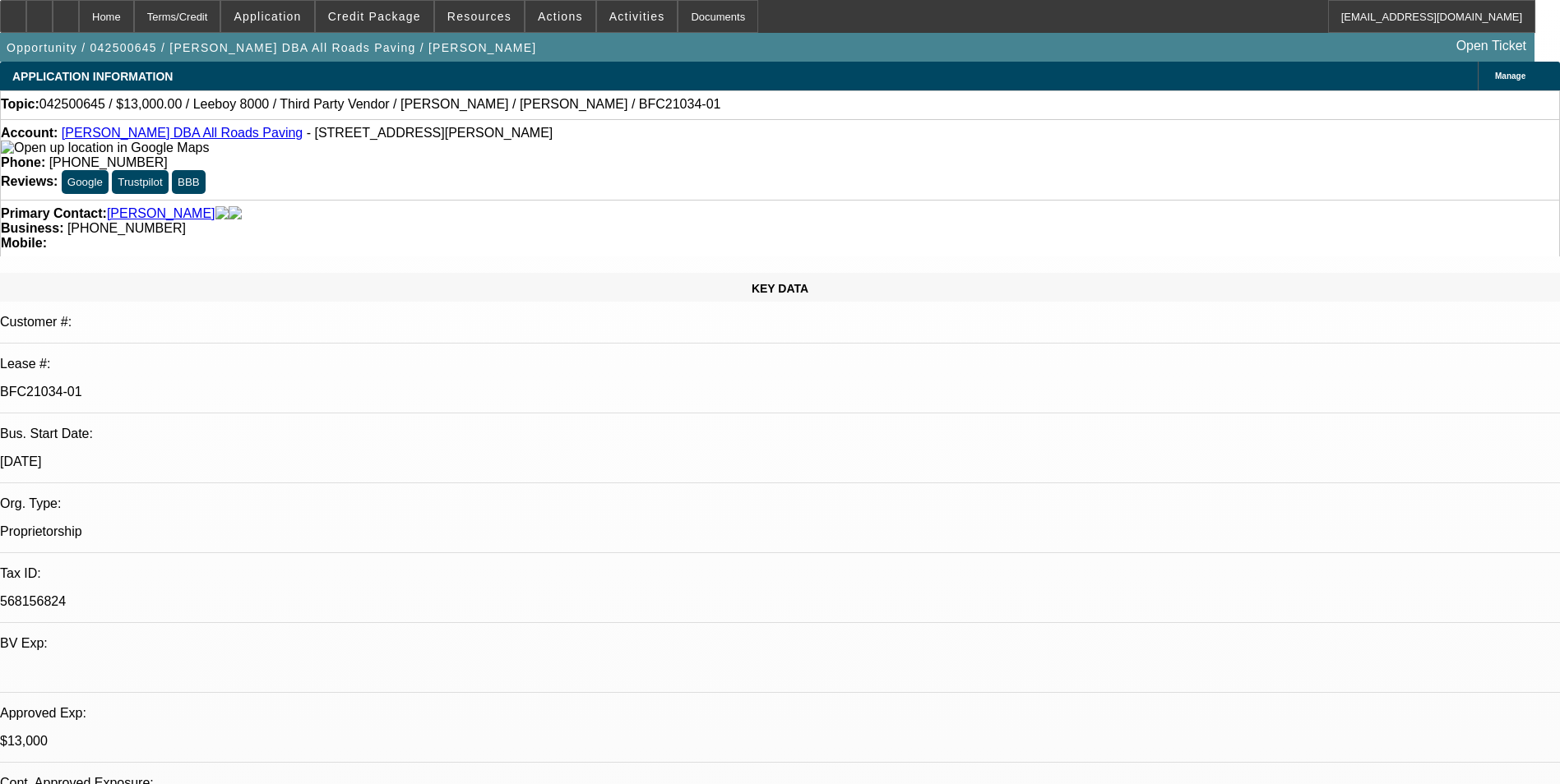
select select "0"
select select "3"
select select "0.1"
select select "5"
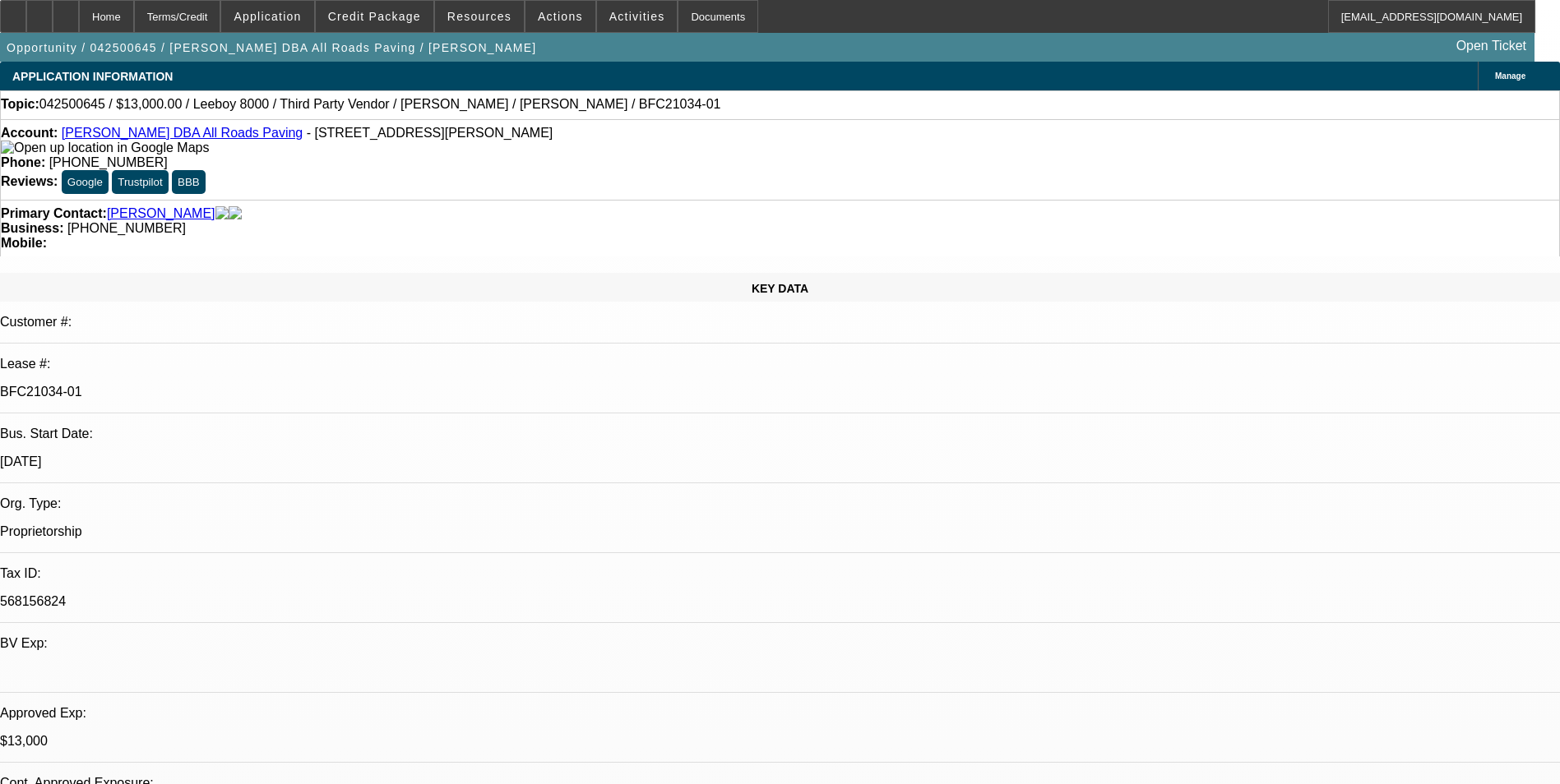
select select "0"
select select "3"
select select "0.1"
select select "5"
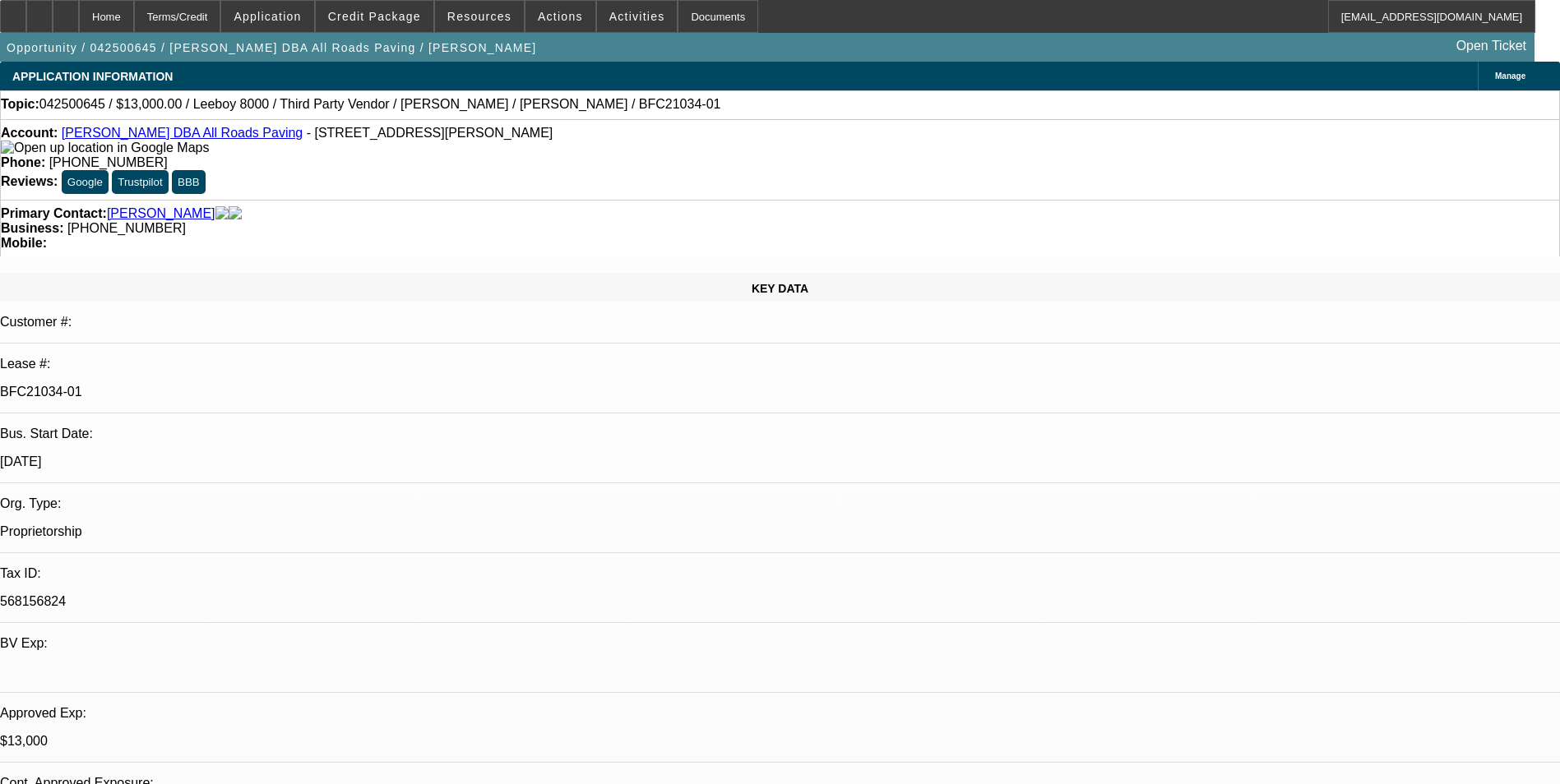
select select "0"
select select "3"
select select "0.1"
select select "5"
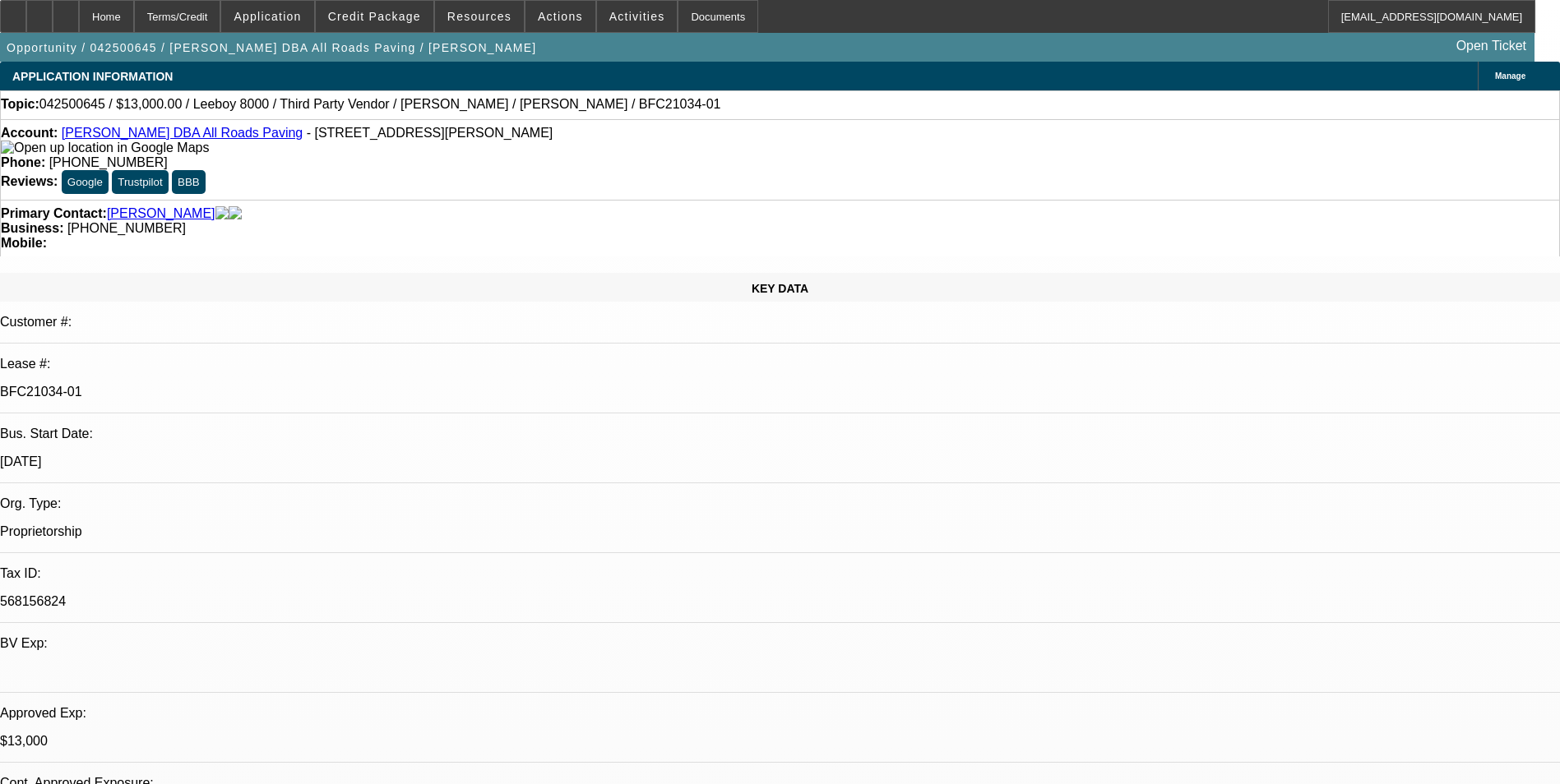
select select "0"
select select "3"
select select "0.1"
select select "5"
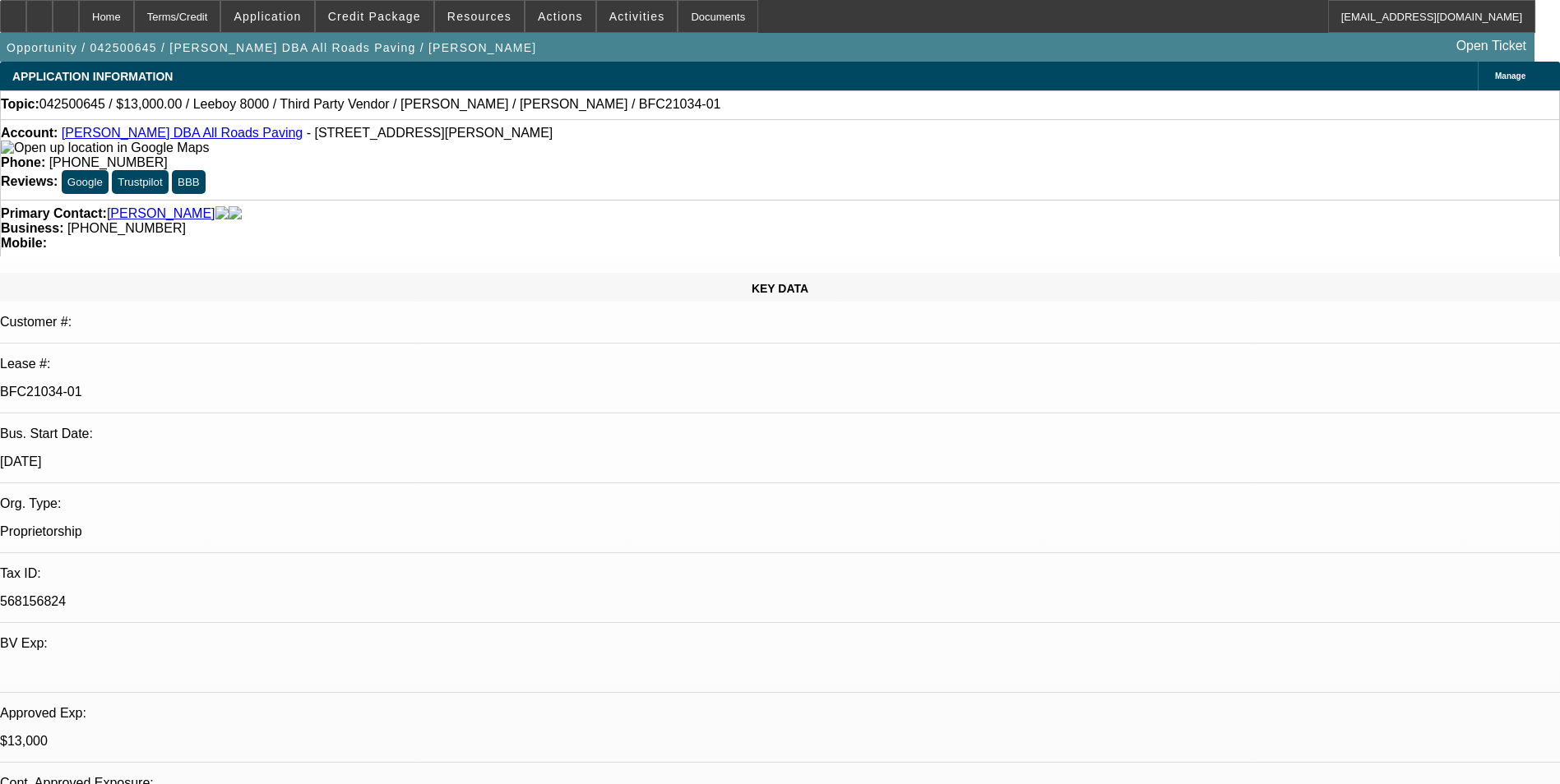
scroll to position [2301, 0]
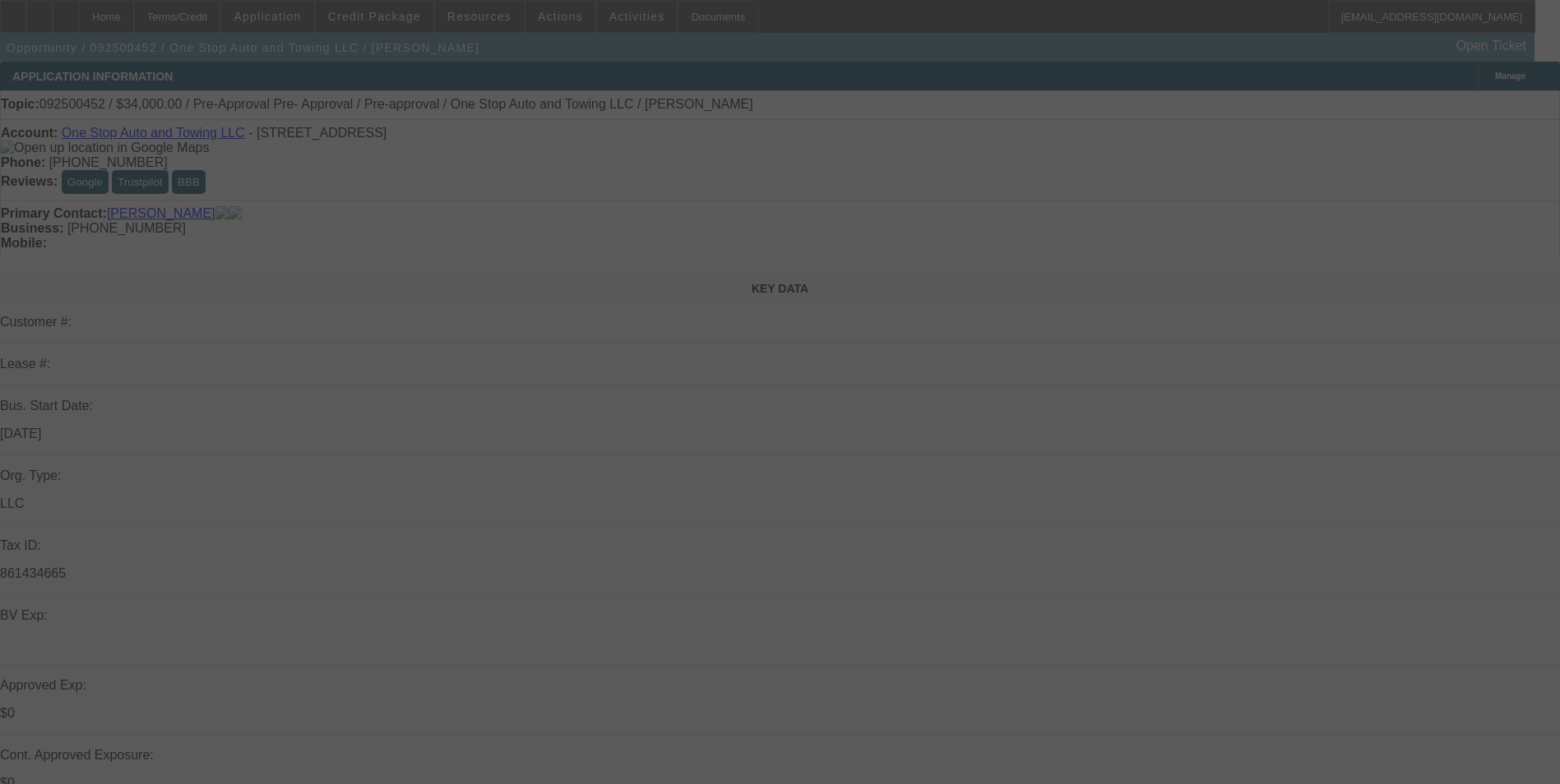
select select "0.15"
select select "2"
select select "0.1"
select select "0"
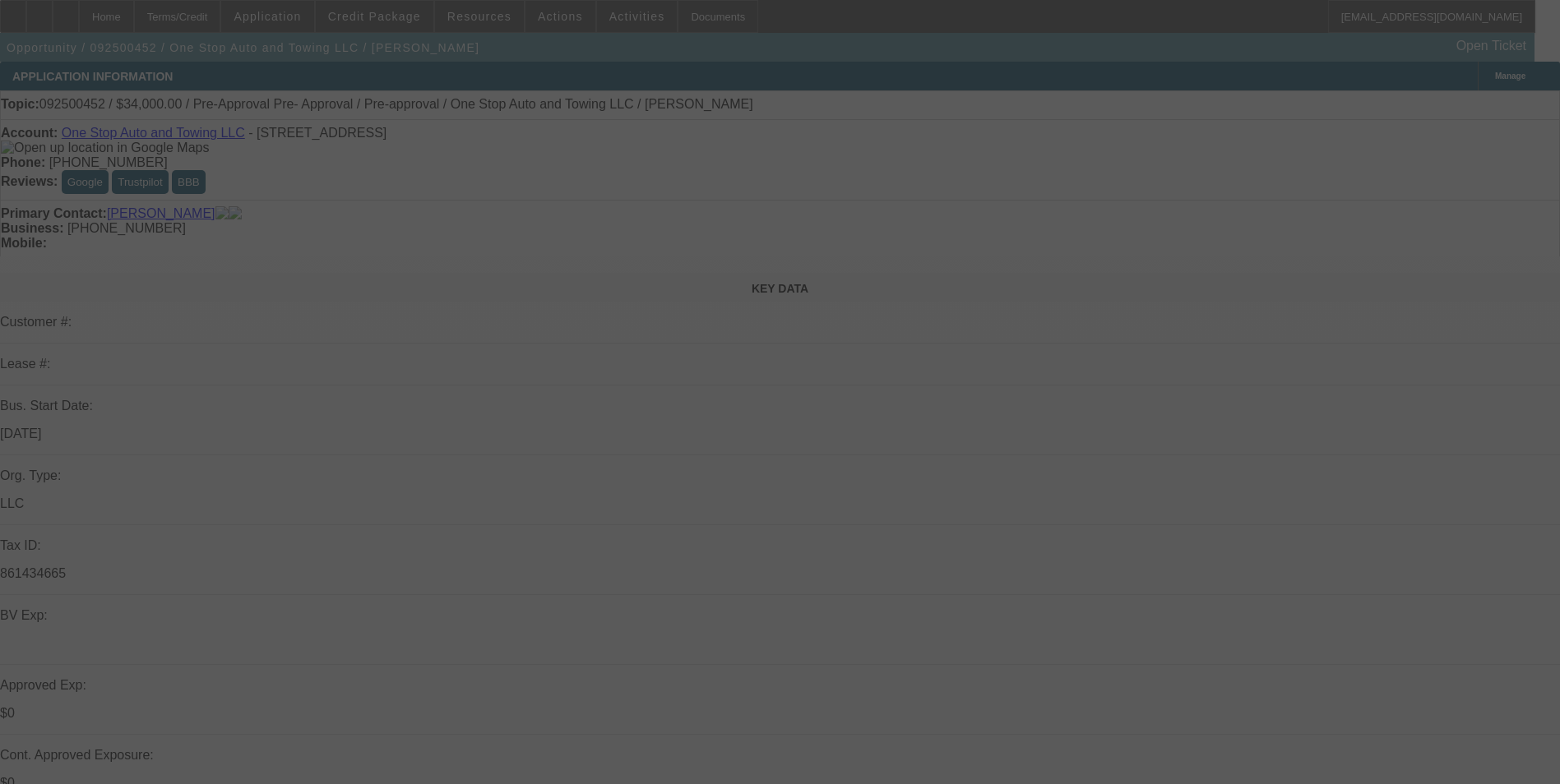
select select "0.1"
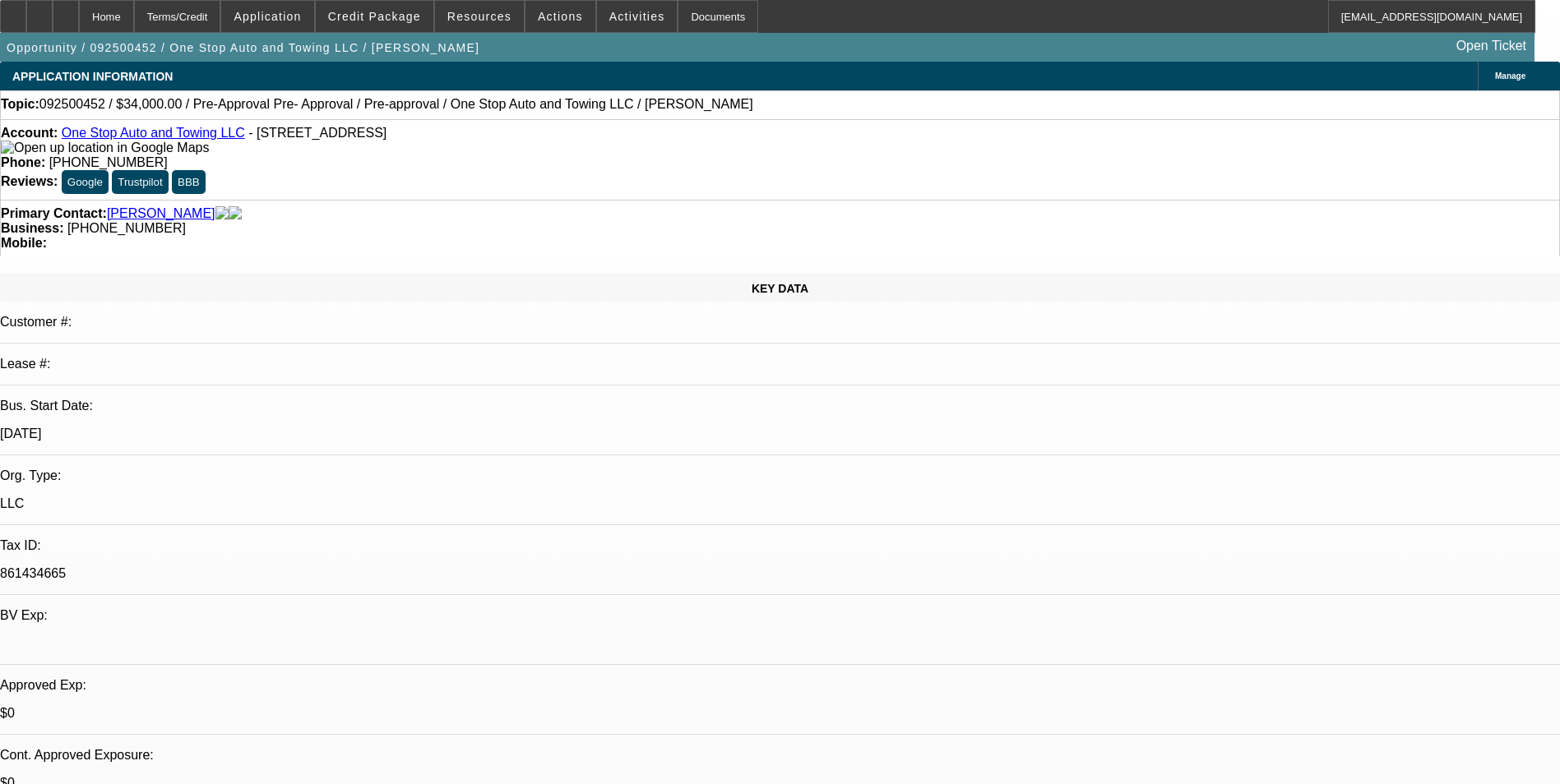
select select "1"
select select "2"
select select "4"
select select "1"
select select "3"
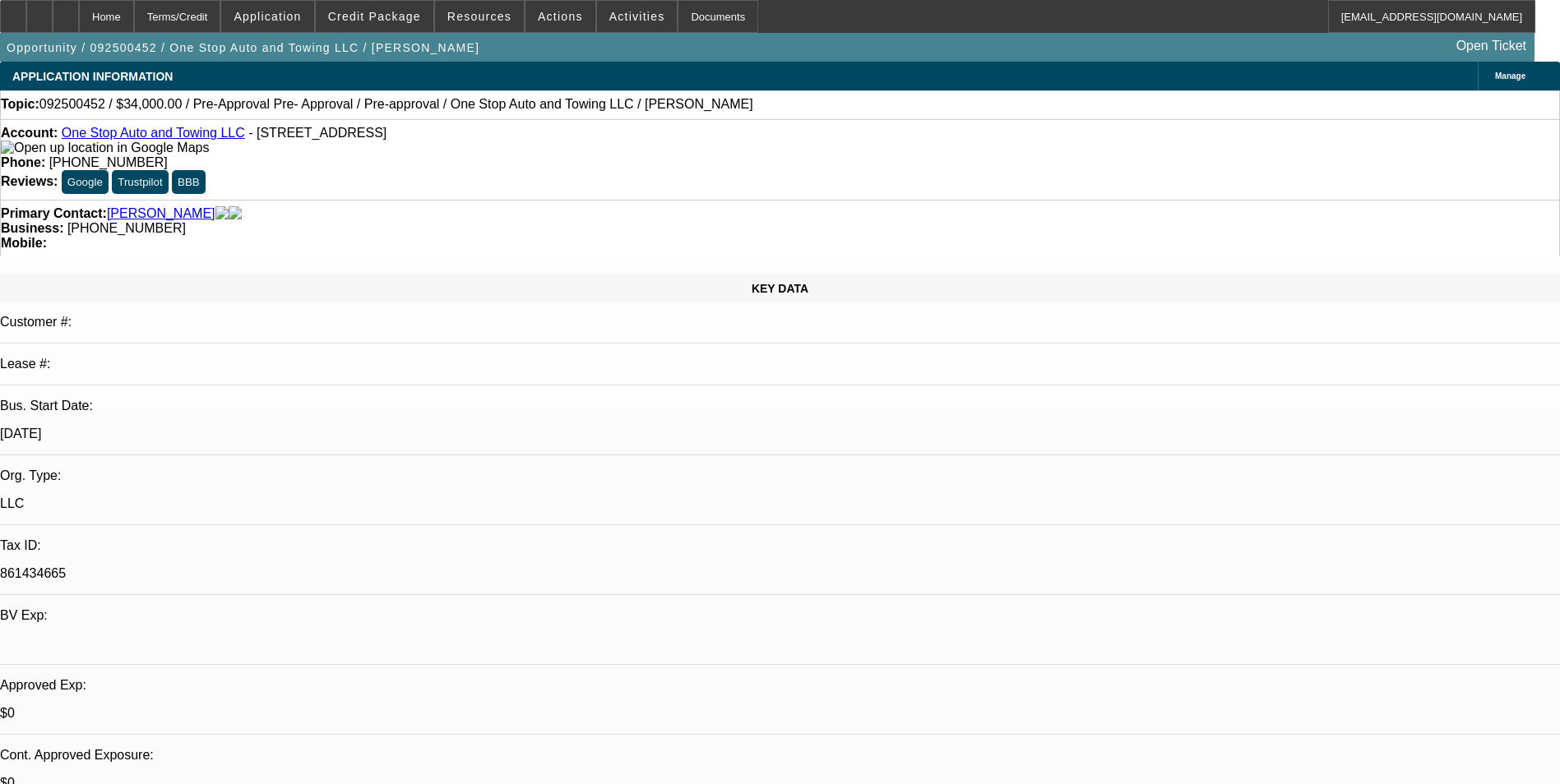
select select "4"
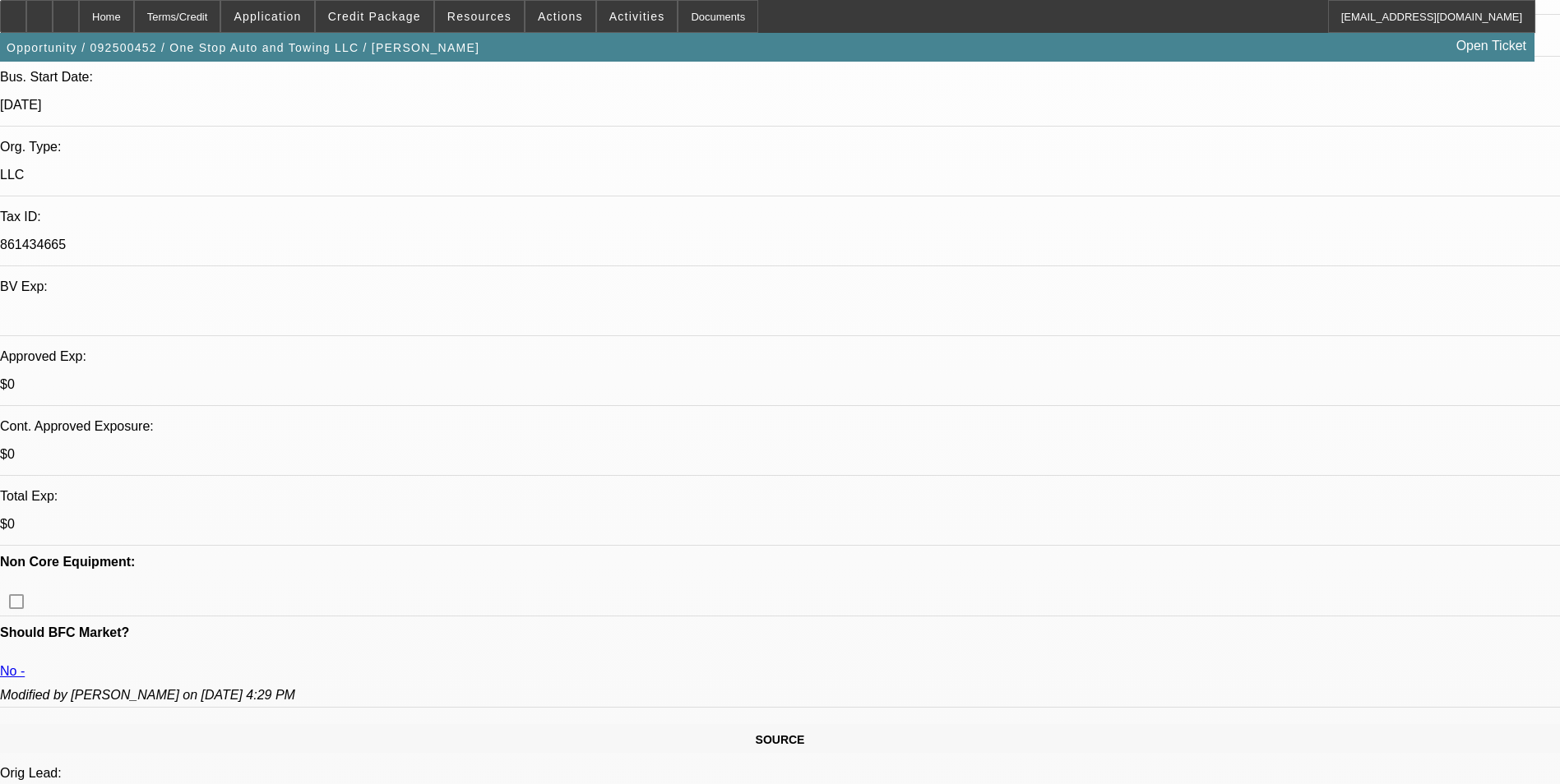
scroll to position [411, 0]
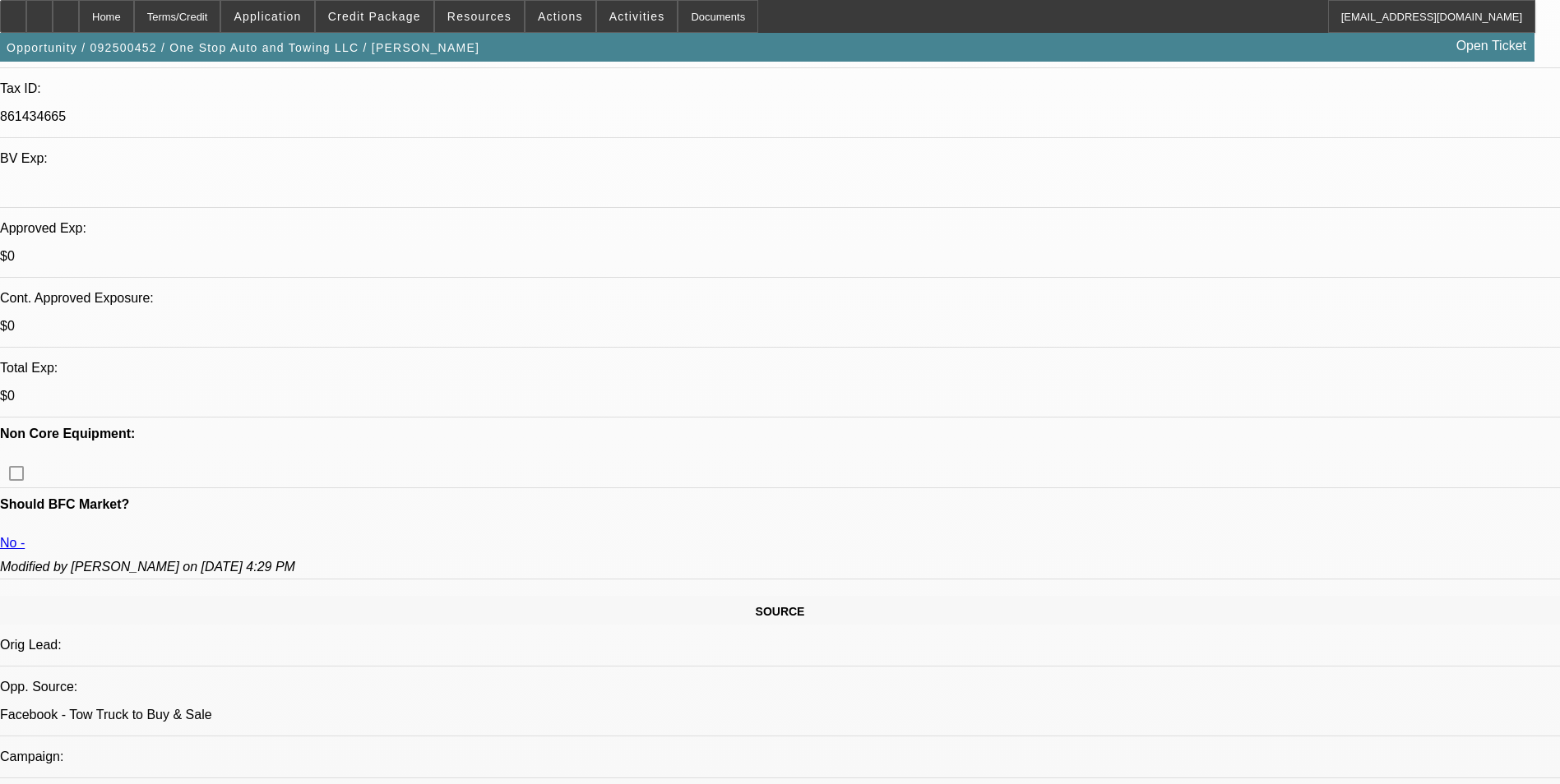
scroll to position [575, 0]
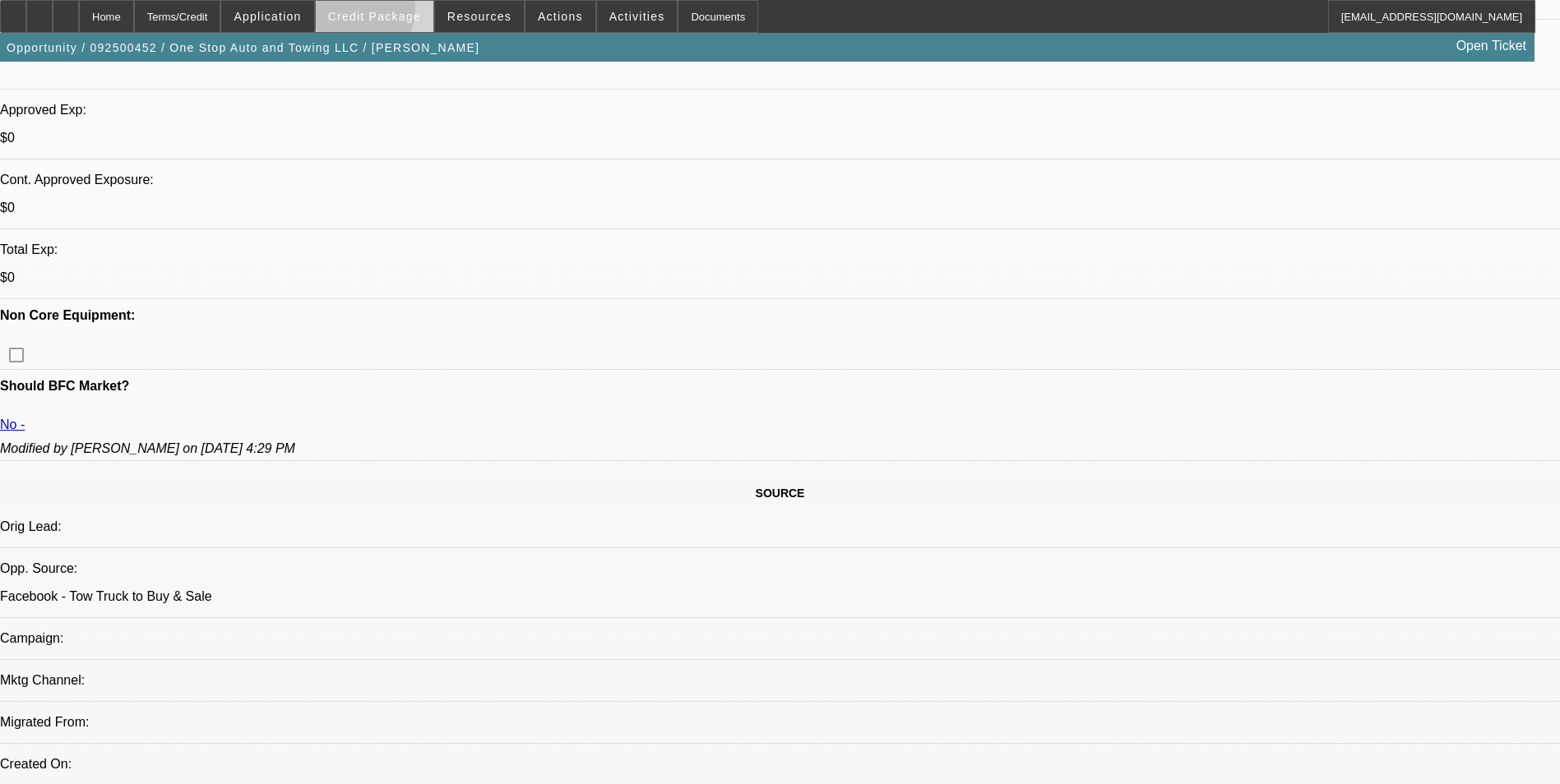
click at [390, 14] on span "Credit Package" at bounding box center [374, 17] width 93 height 14
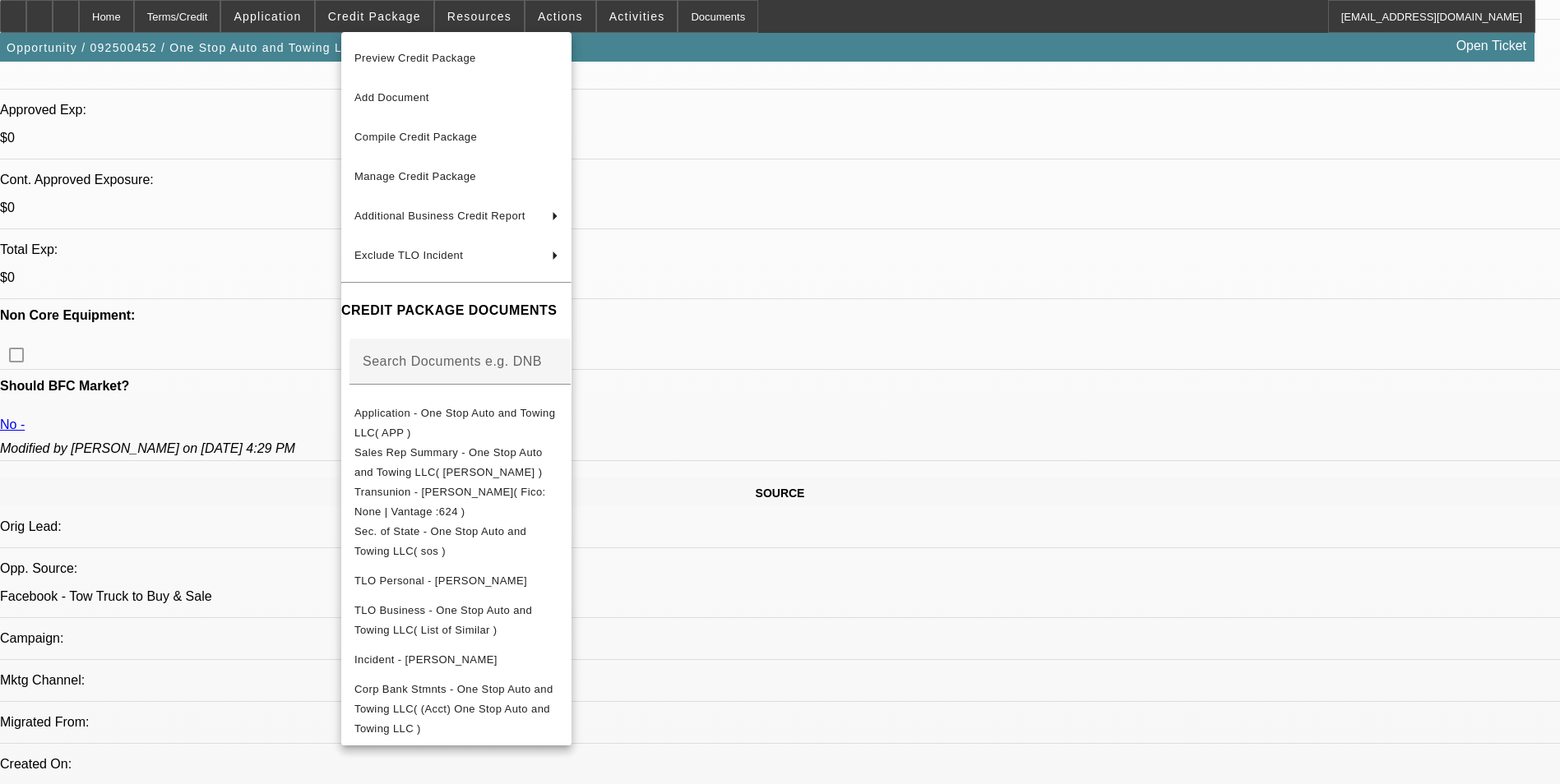
click at [904, 399] on div at bounding box center [780, 392] width 1560 height 784
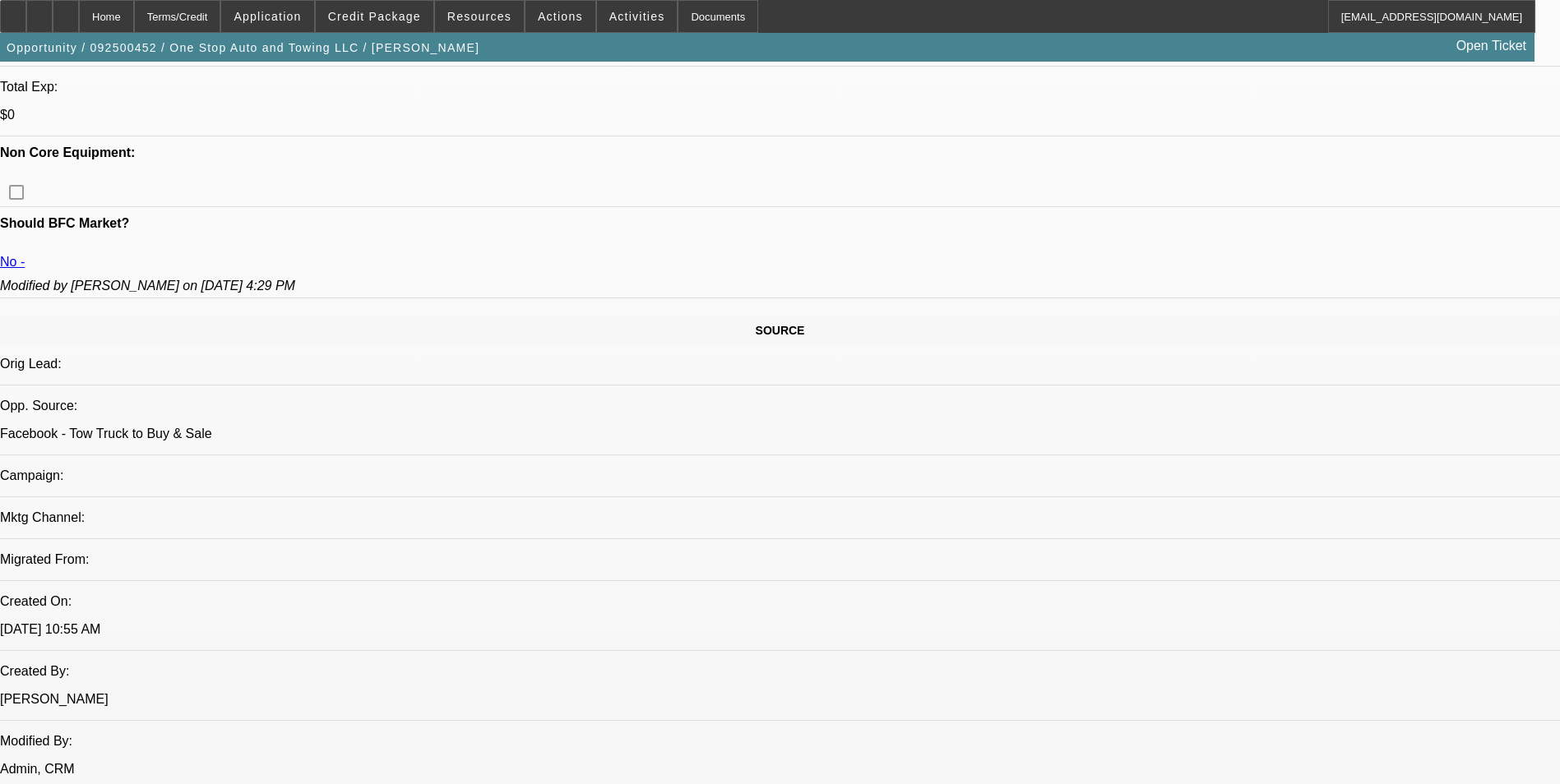
scroll to position [739, 0]
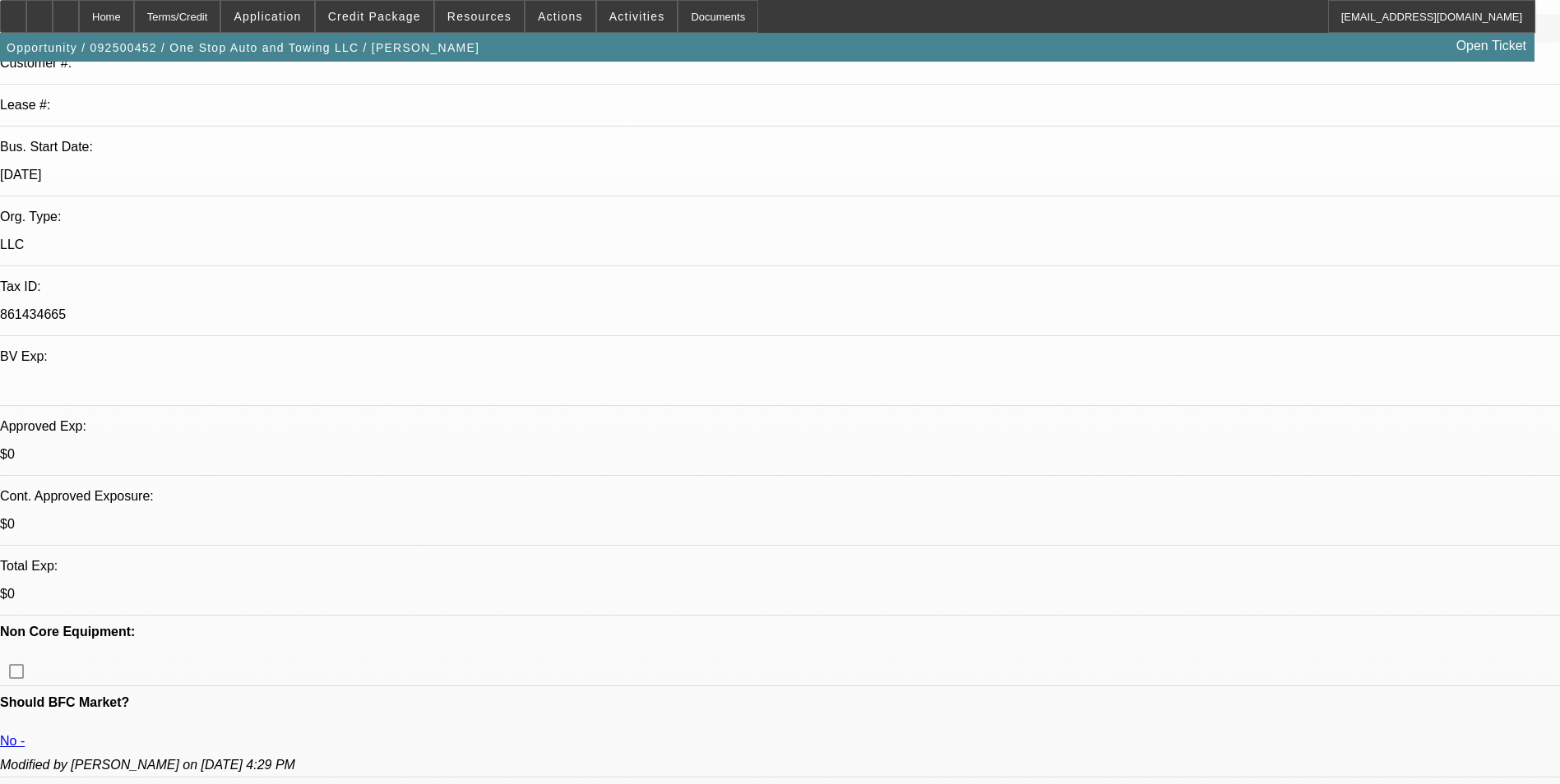
scroll to position [247, 0]
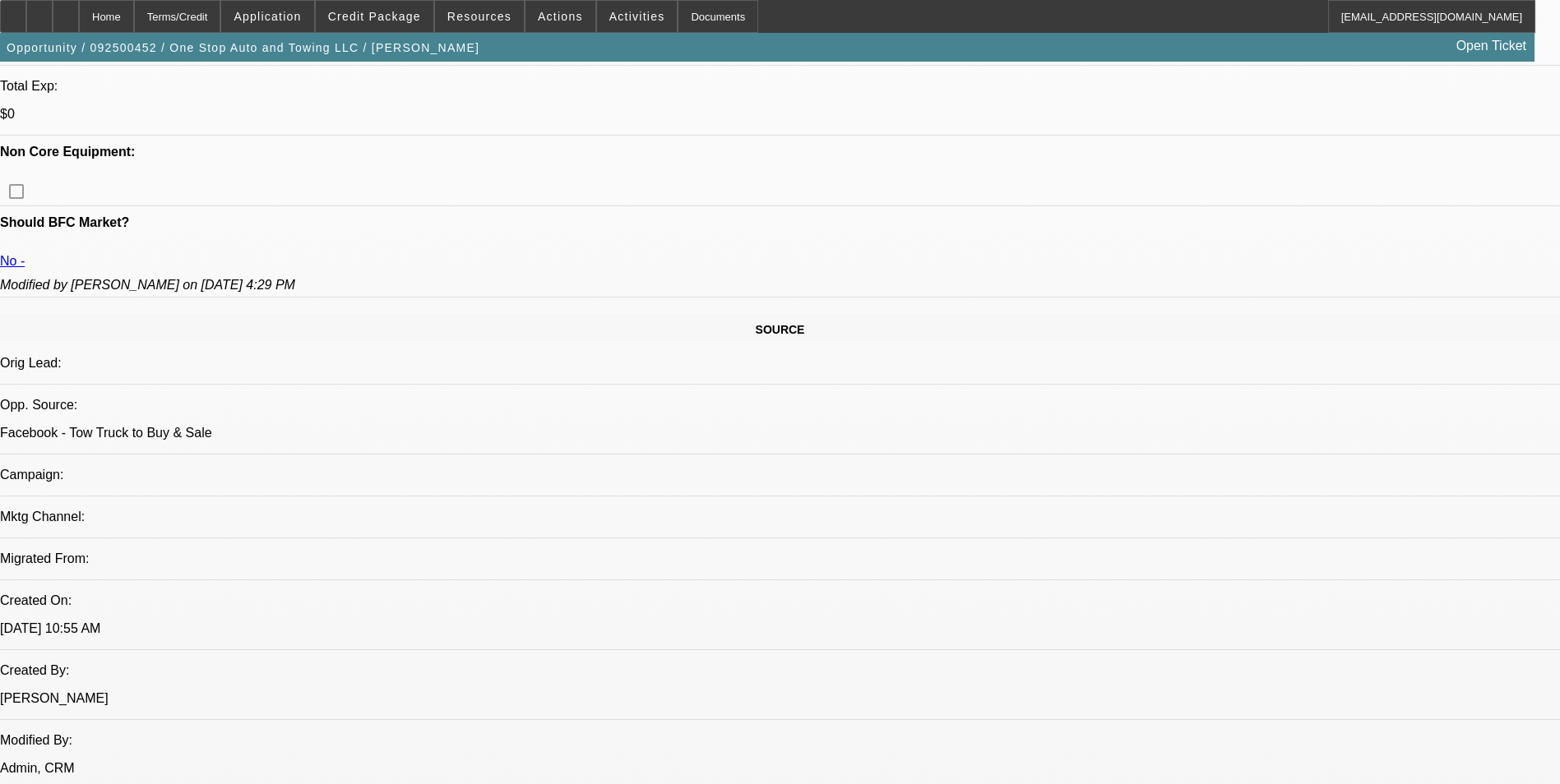
scroll to position [739, 0]
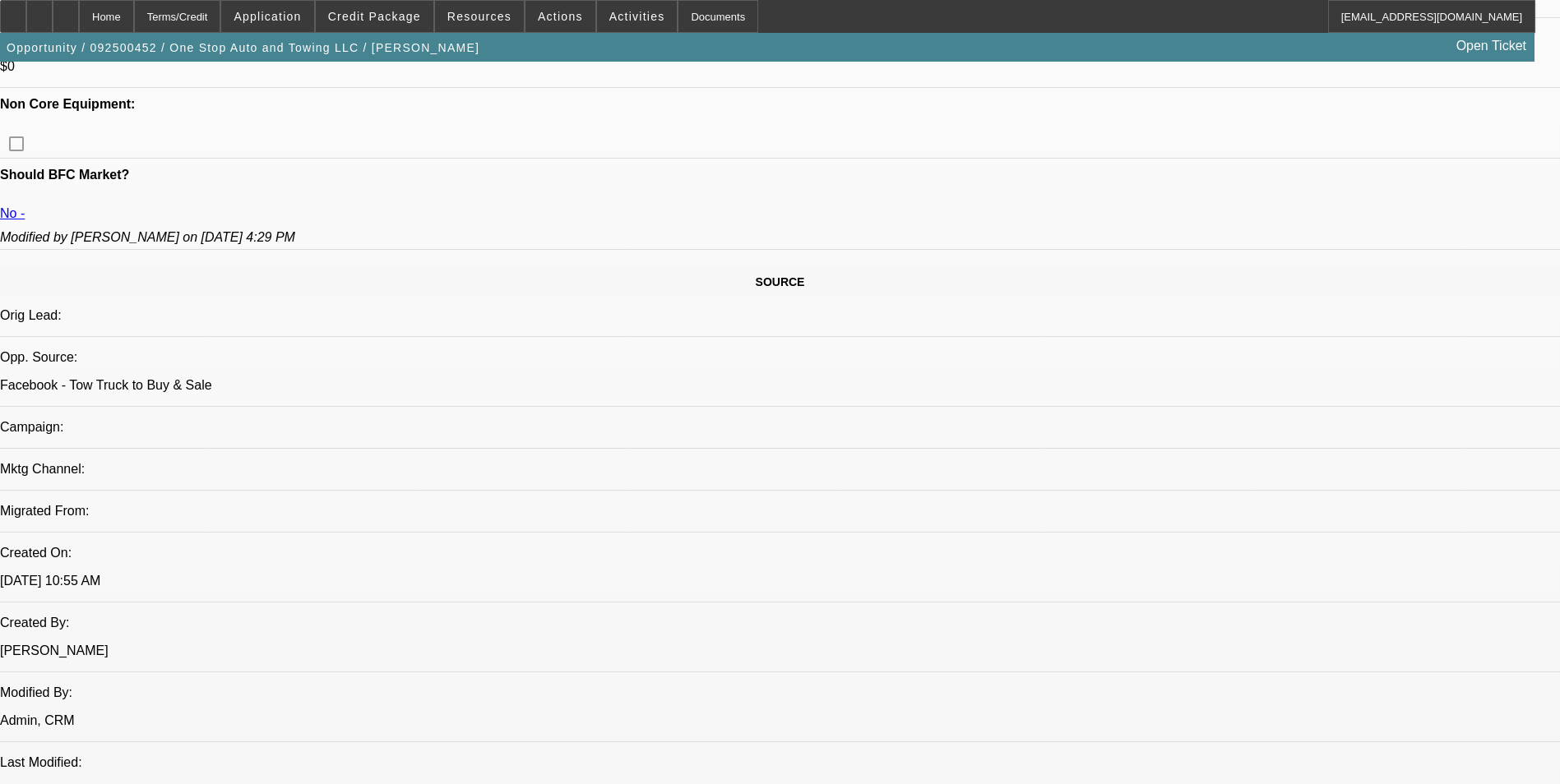
scroll to position [822, 0]
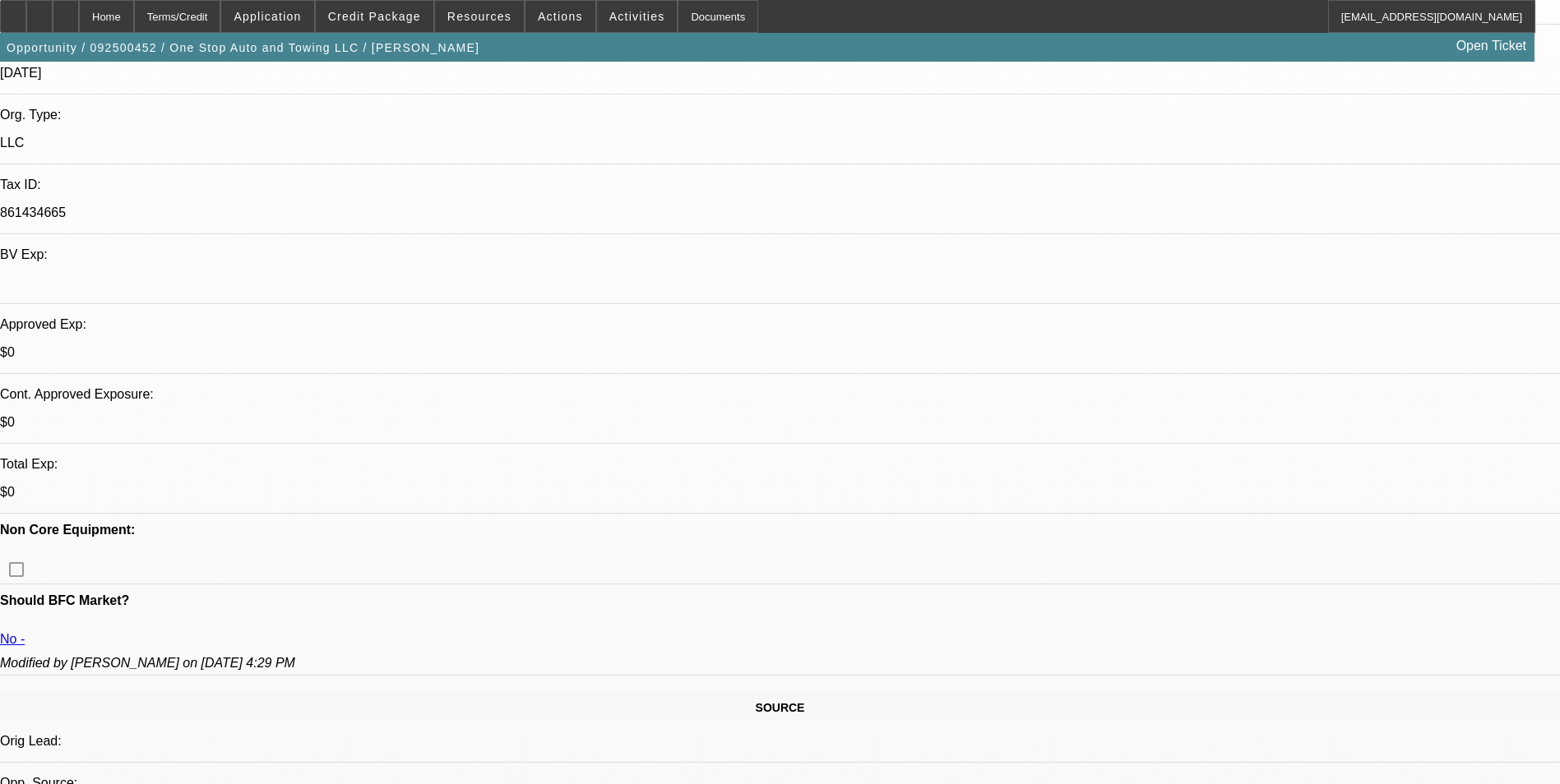
scroll to position [328, 0]
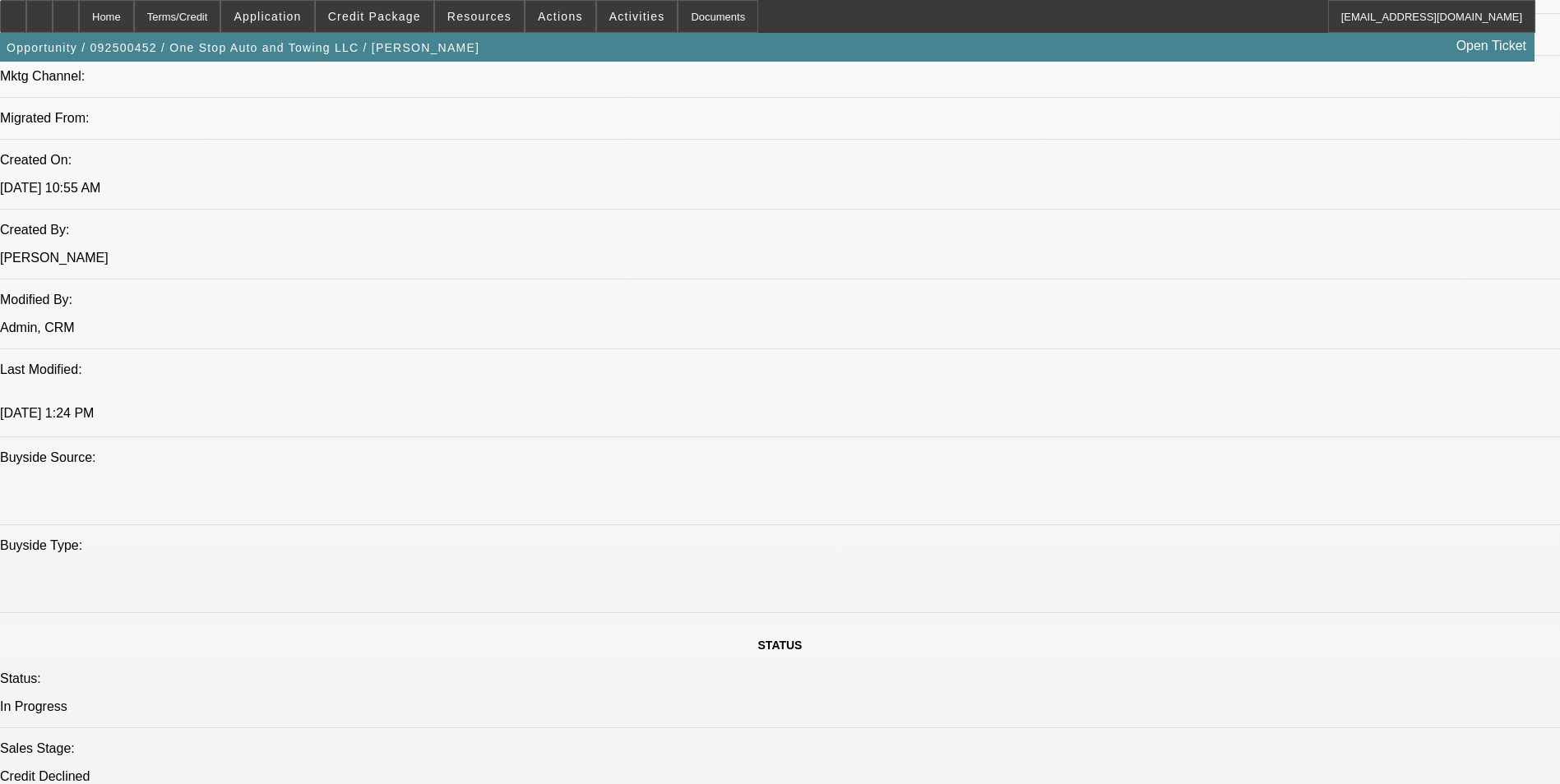
scroll to position [1150, 0]
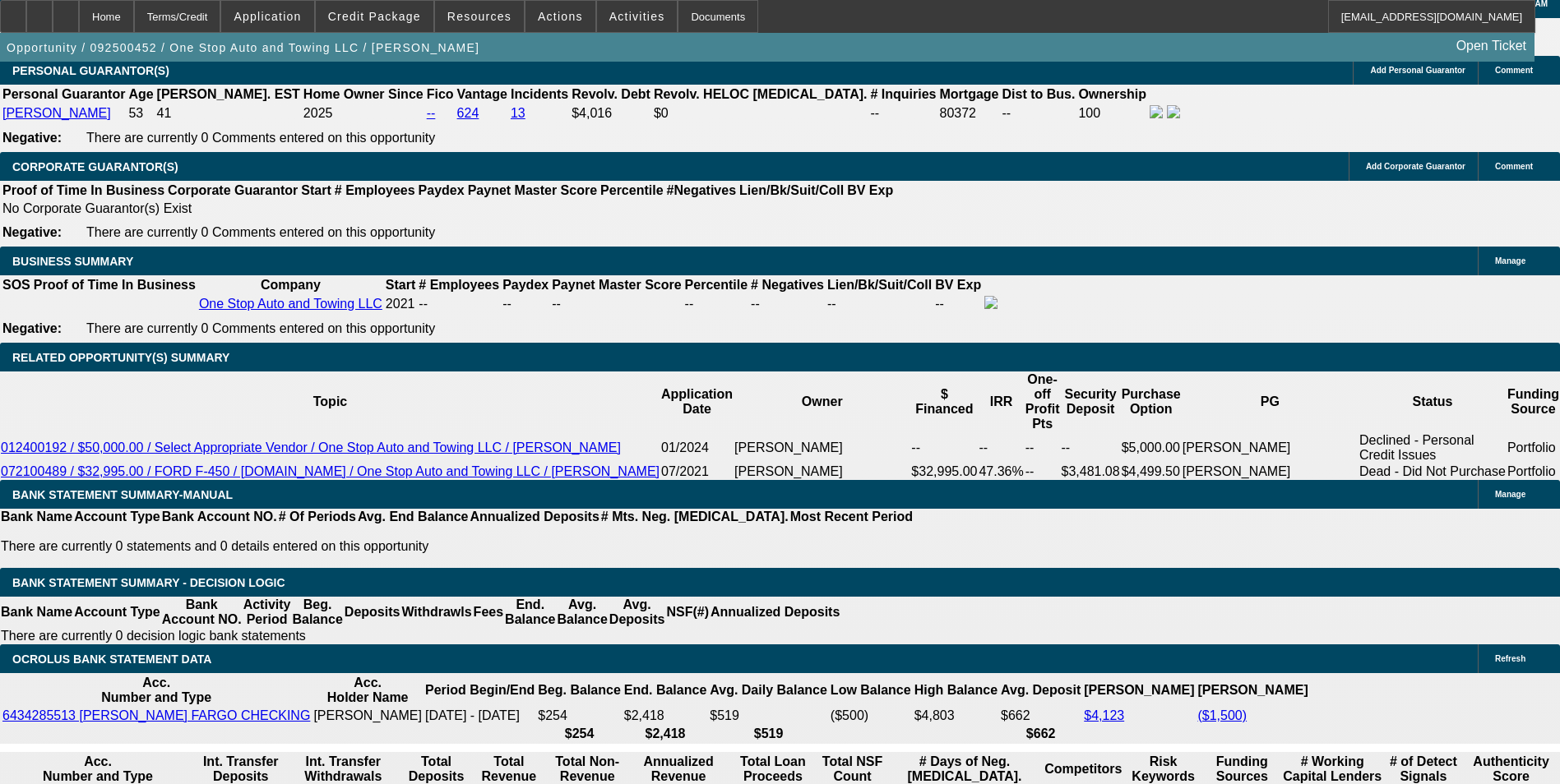
scroll to position [164, 0]
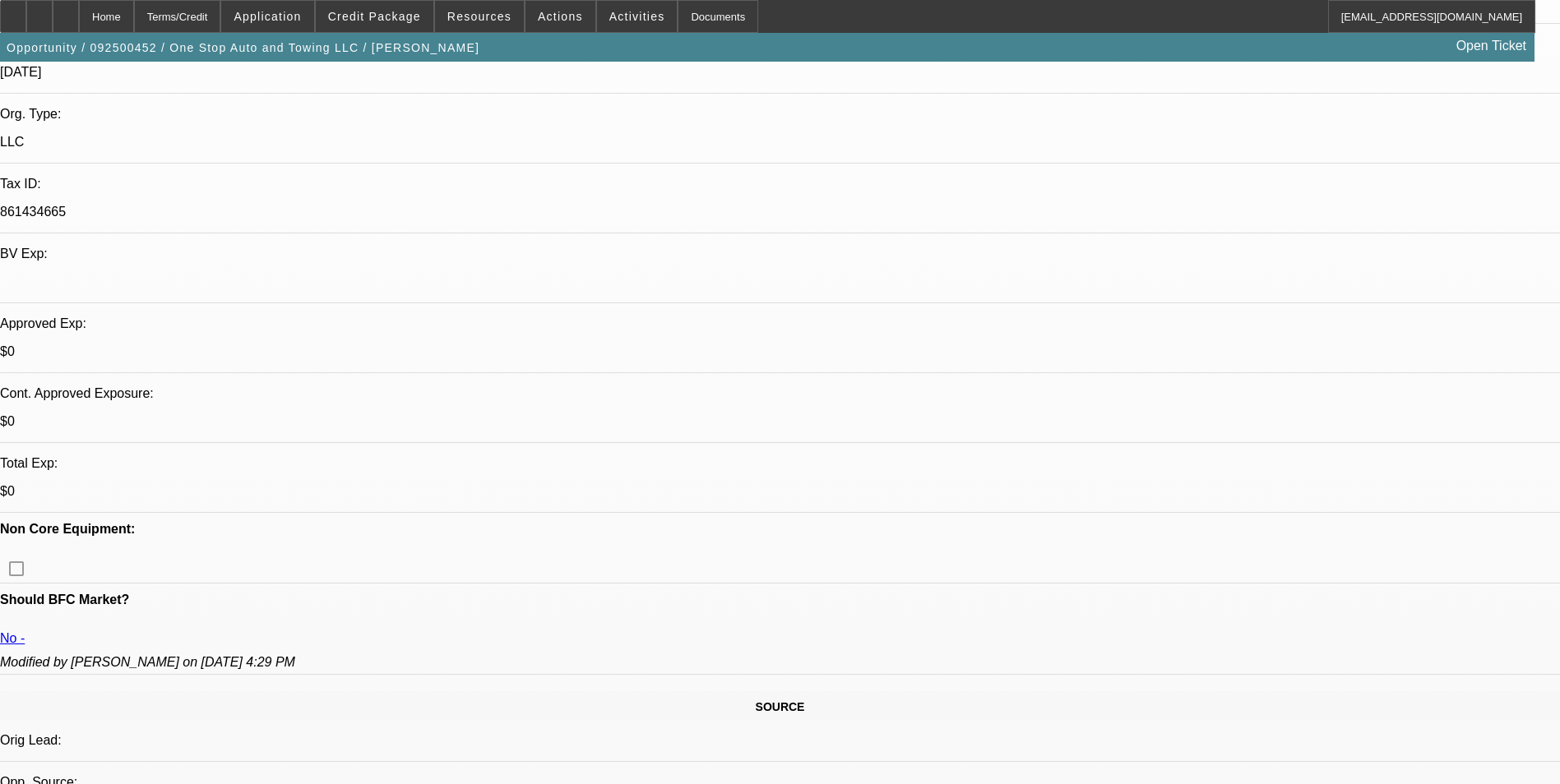
scroll to position [328, 0]
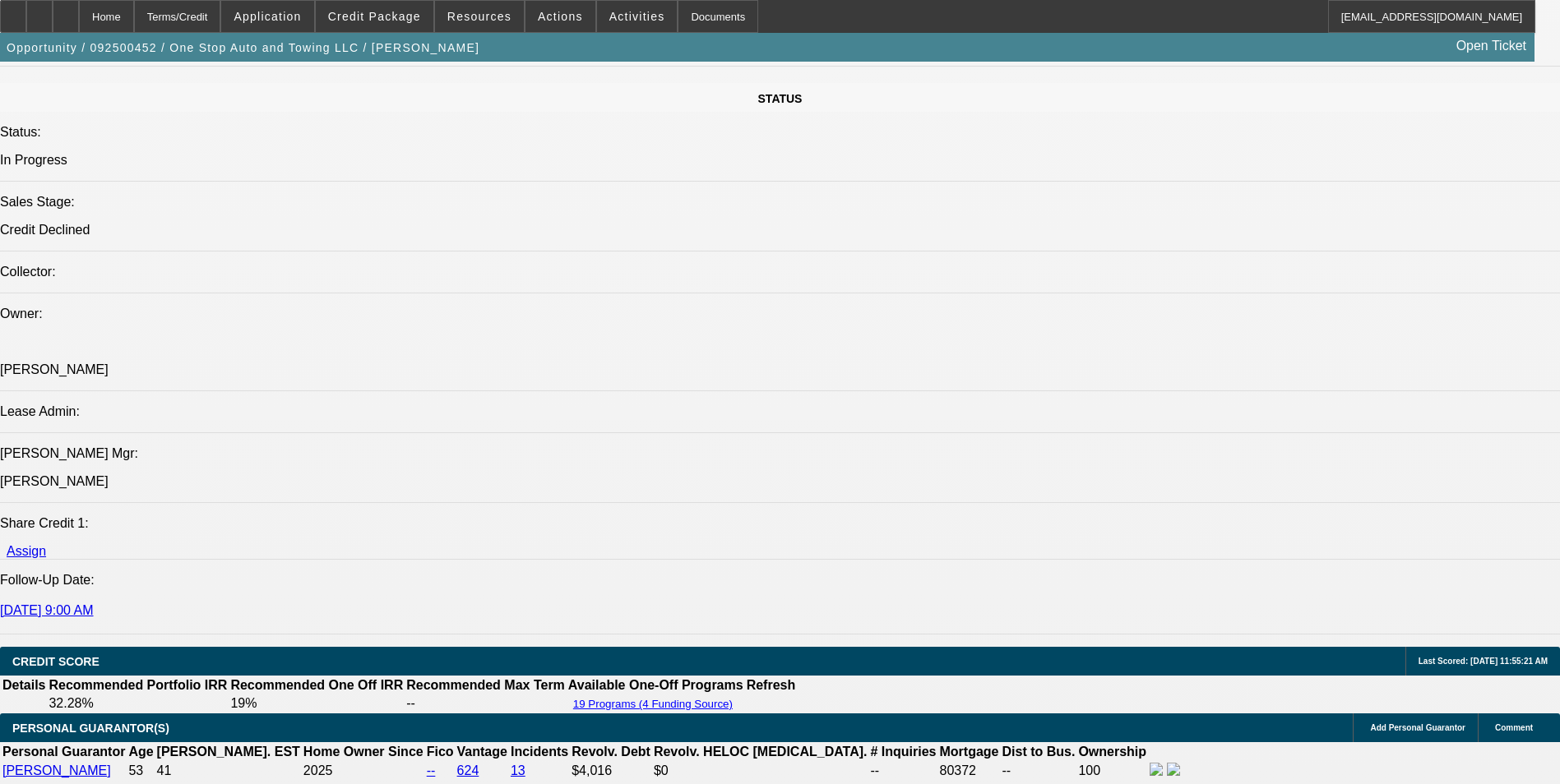
scroll to position [1808, 0]
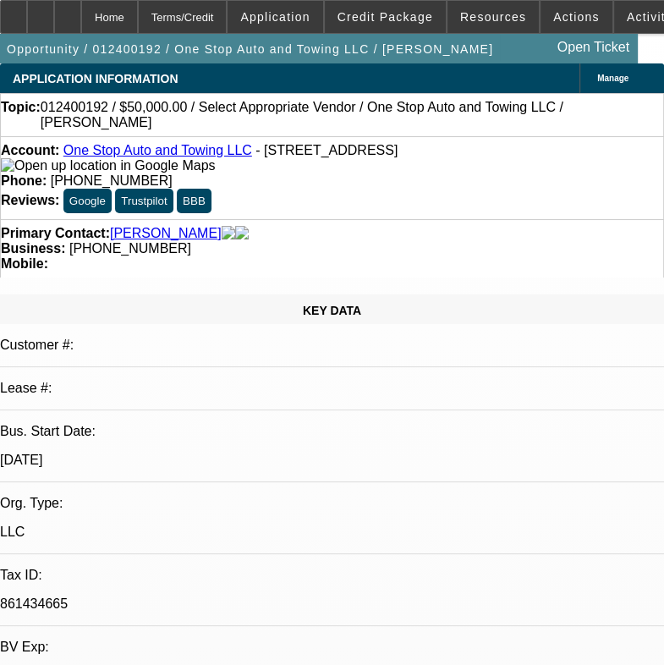
select select "0"
select select "2"
select select "0.1"
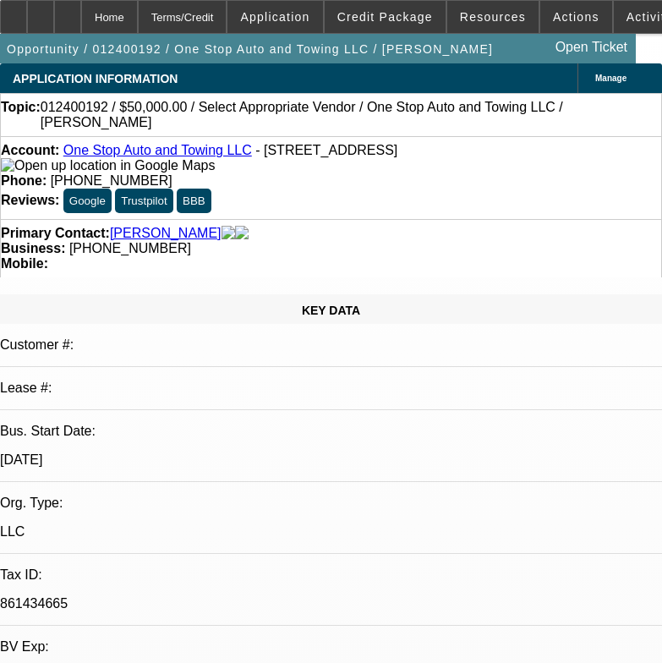
select select "1"
select select "2"
select select "4"
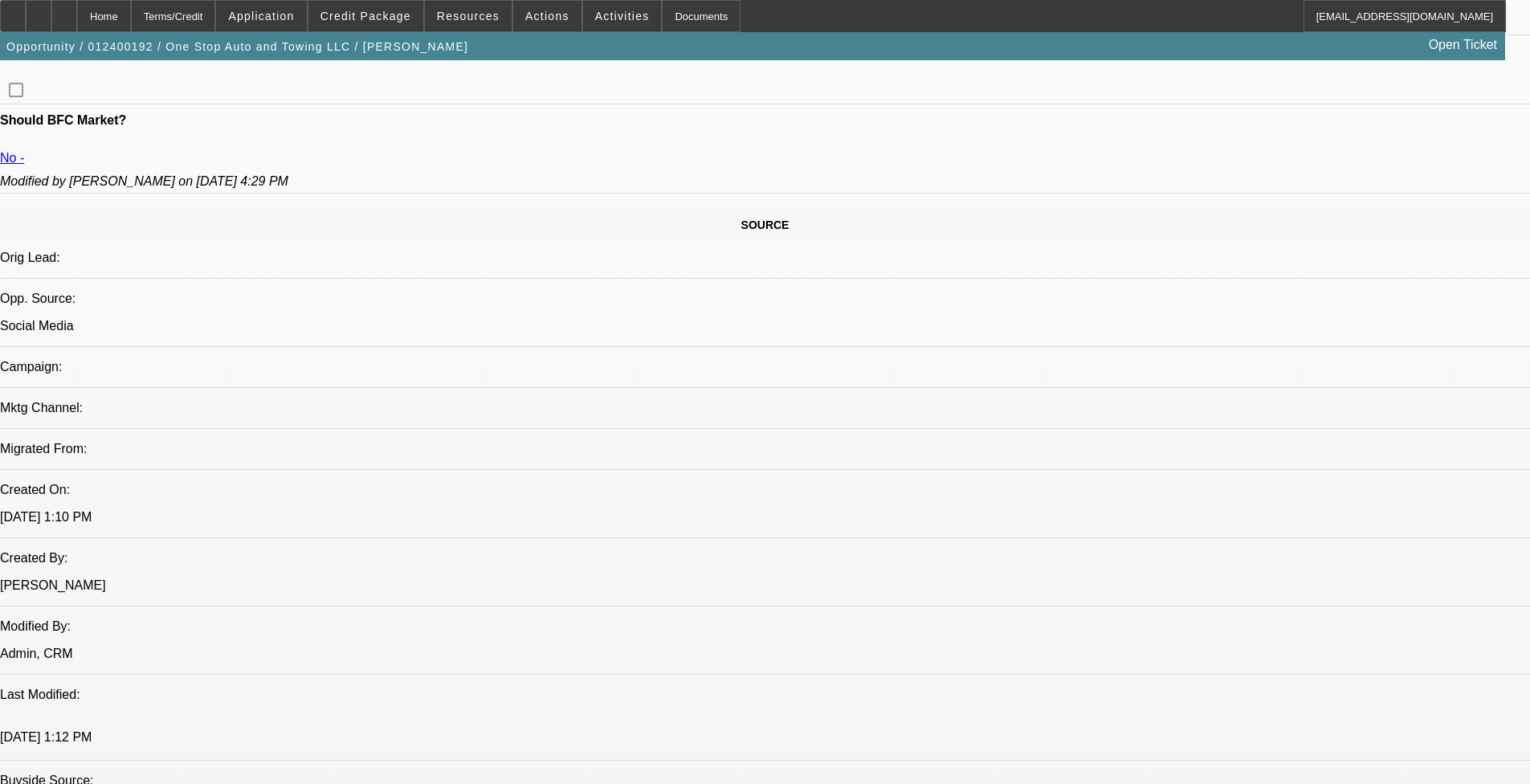
scroll to position [482, 0]
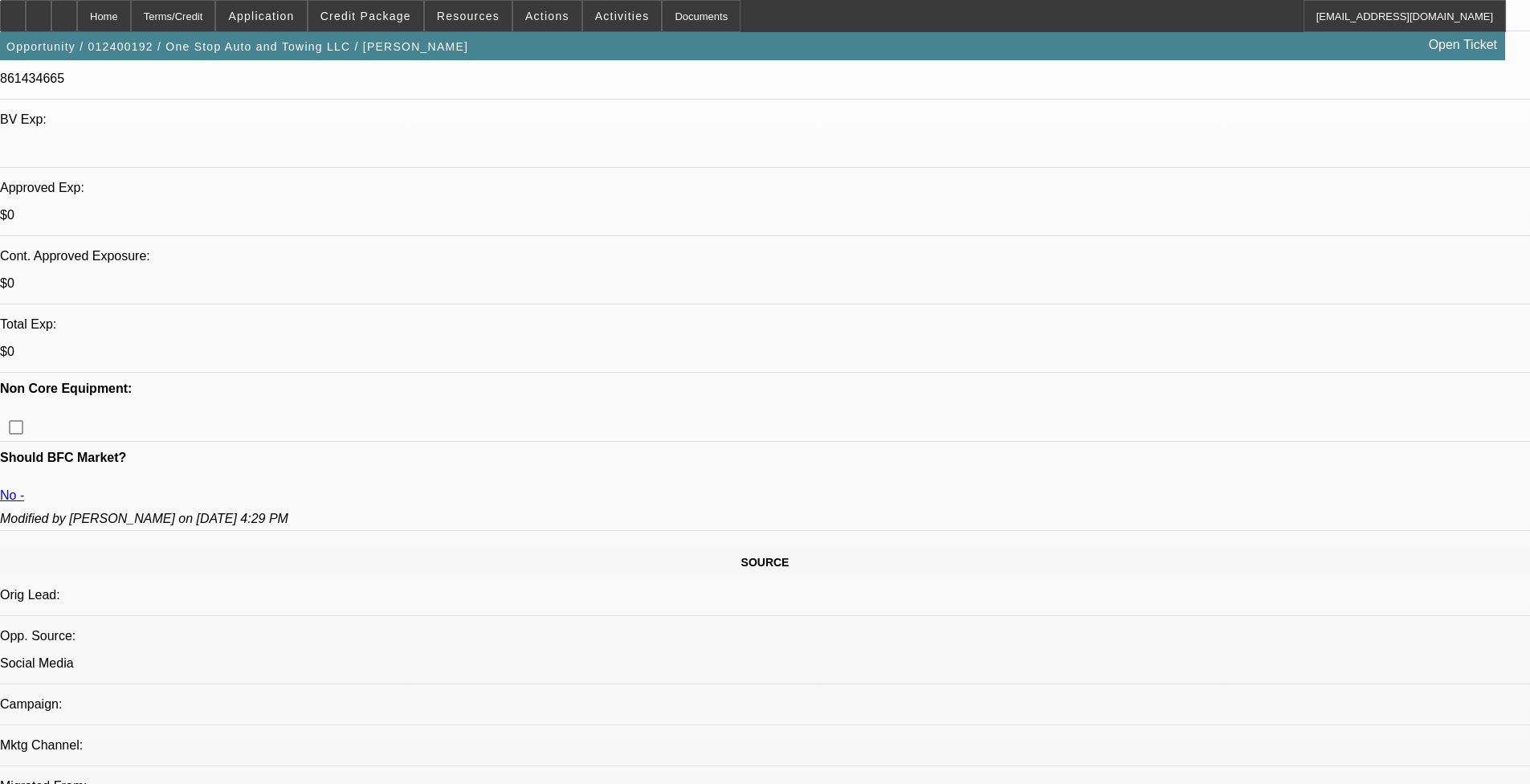
click at [381, 12] on span "Credit Package" at bounding box center [366, 16] width 91 height 13
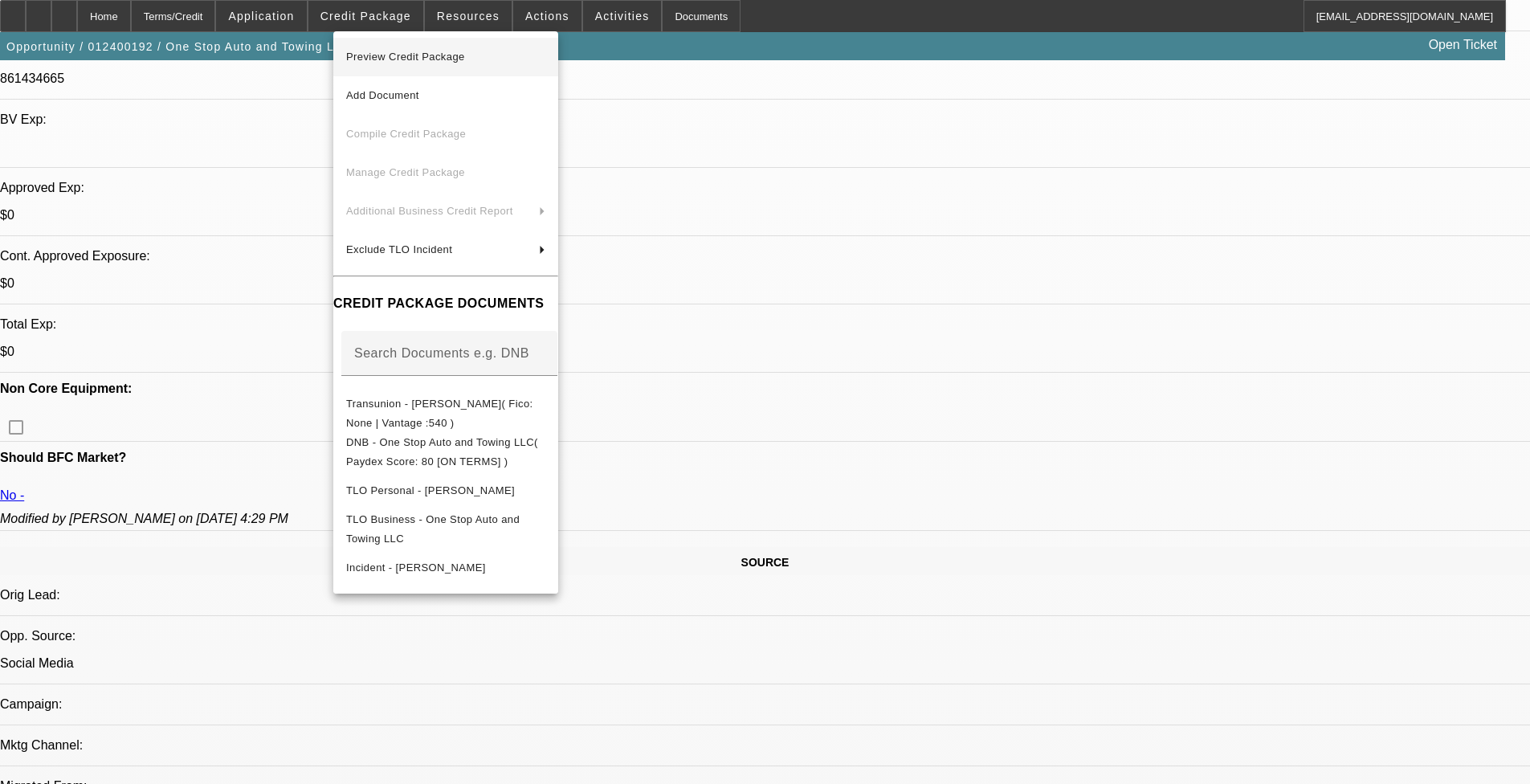
click at [413, 60] on span "Preview Credit Package" at bounding box center [406, 56] width 119 height 12
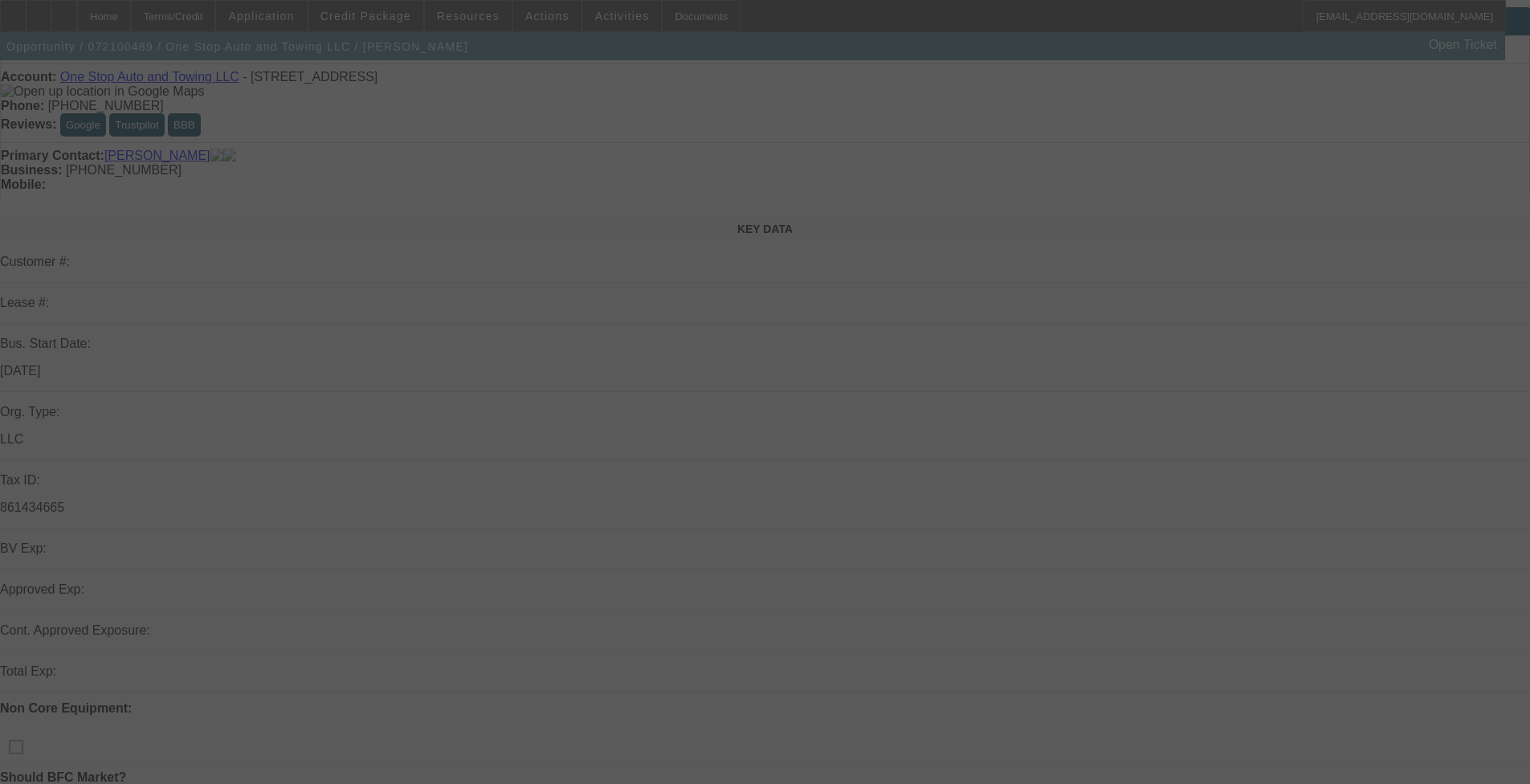
scroll to position [81, 0]
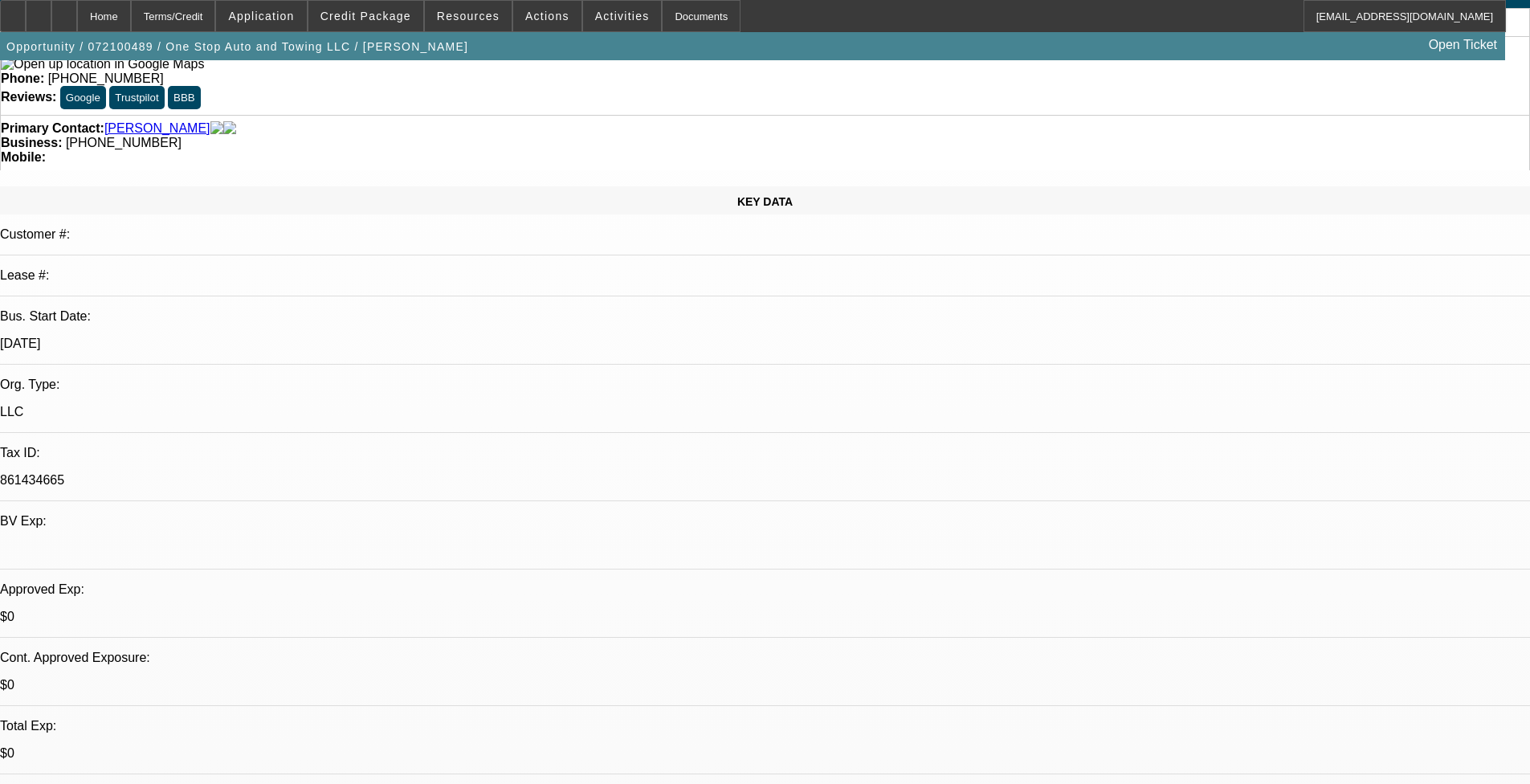
select select "0"
select select "2"
select select "0.1"
select select "0"
select select "2"
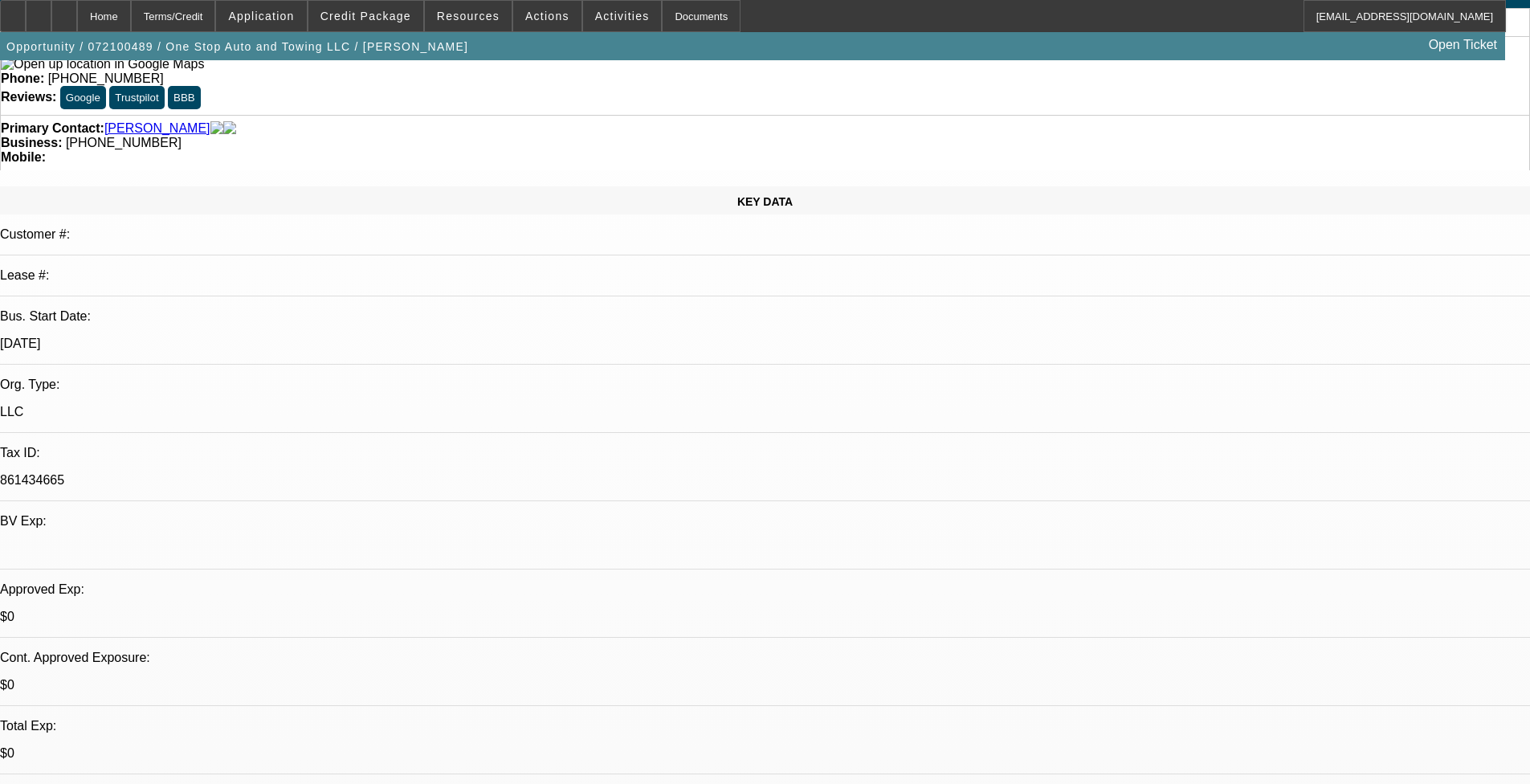
select select "0.1"
select select "1"
select select "2"
select select "4"
select select "1"
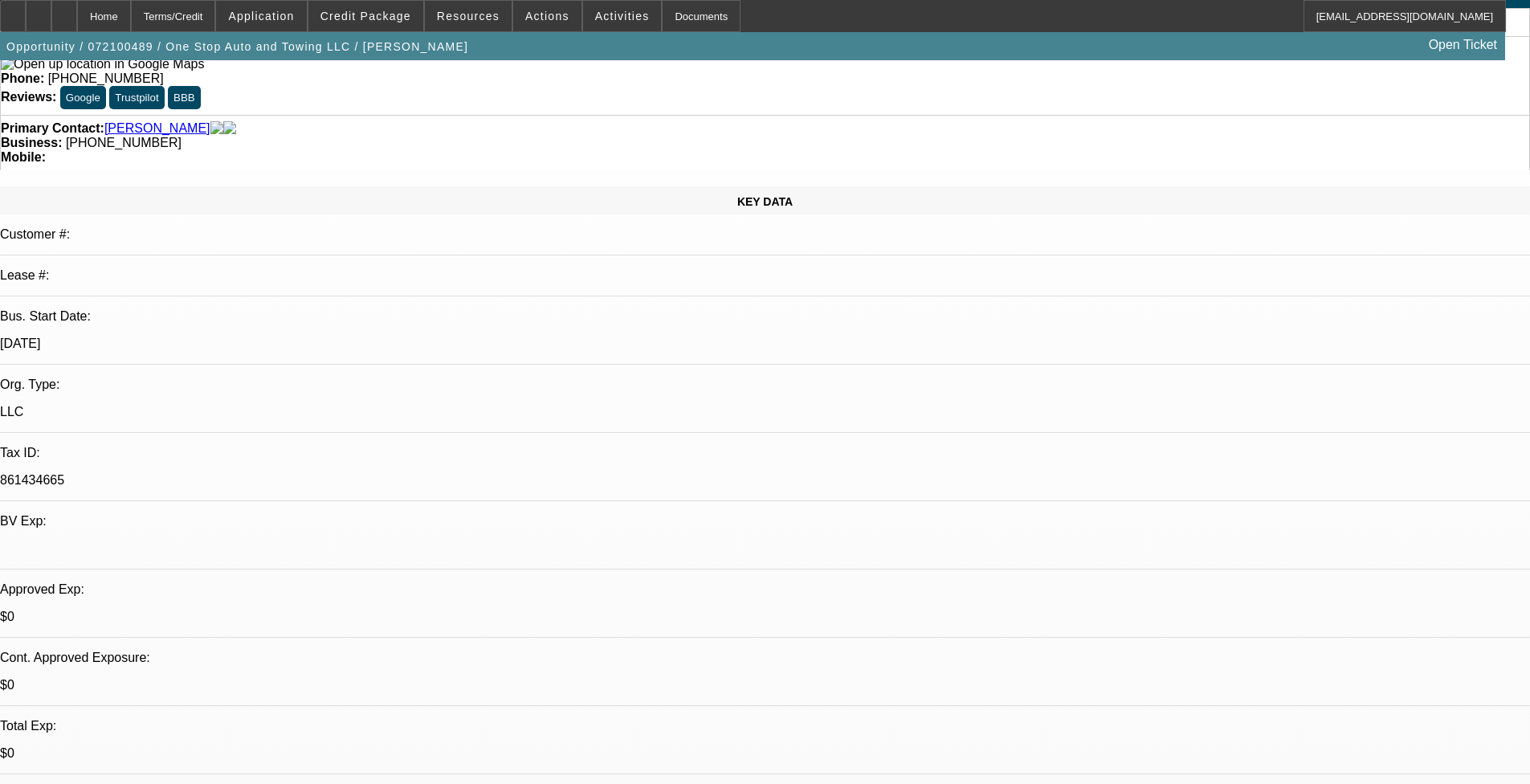
select select "2"
select select "4"
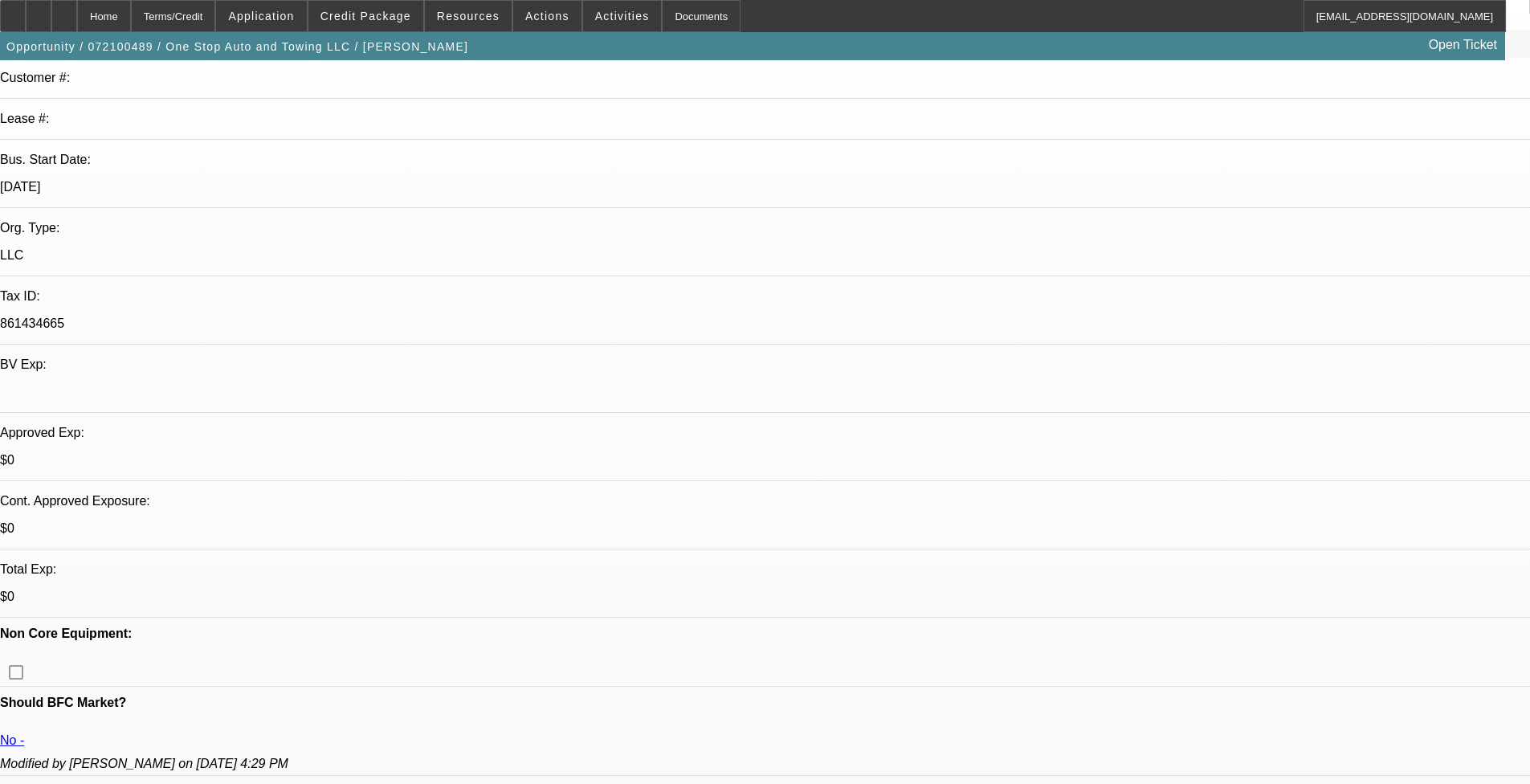
scroll to position [0, 0]
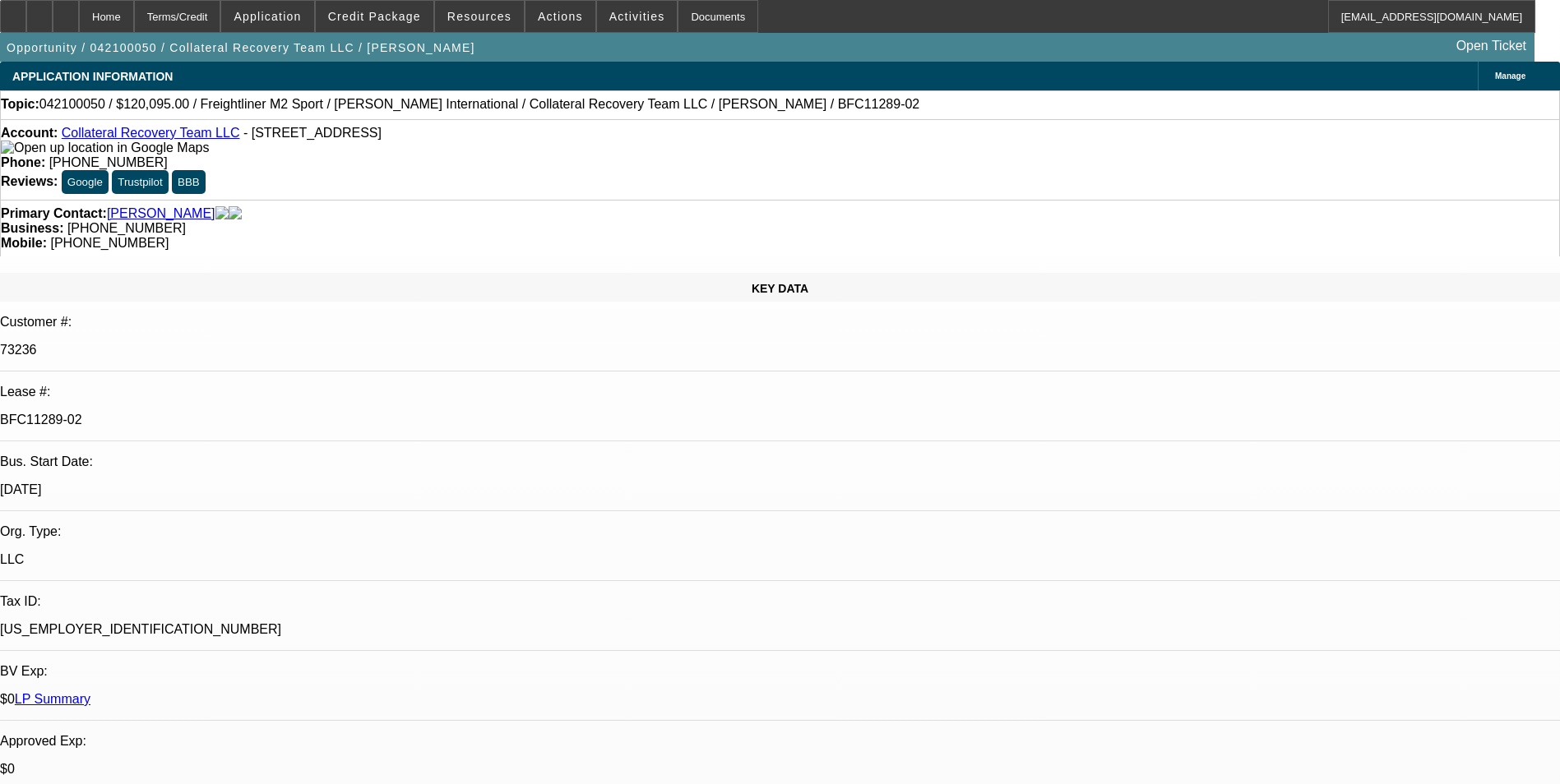
select select "0"
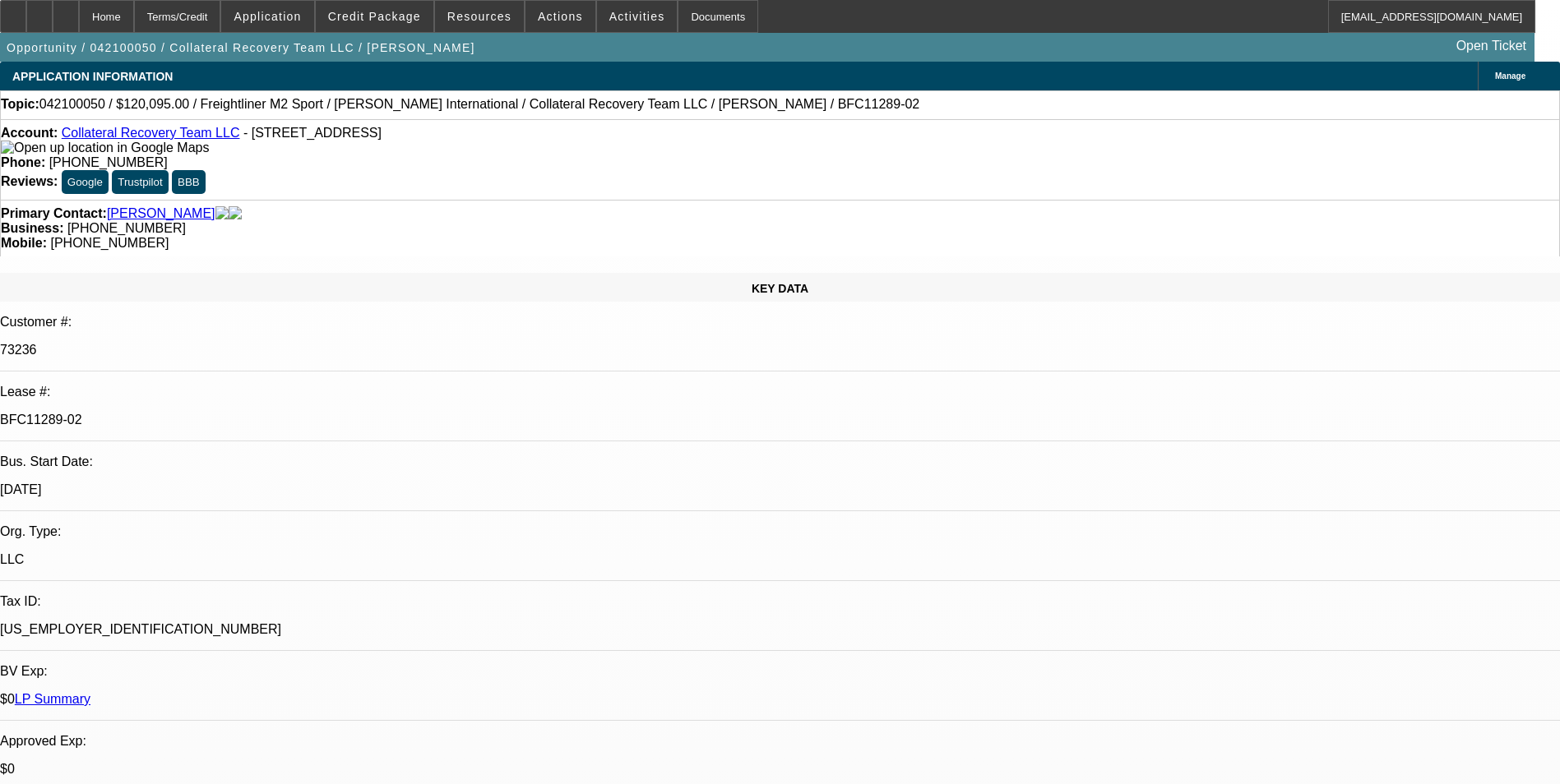
select select "0"
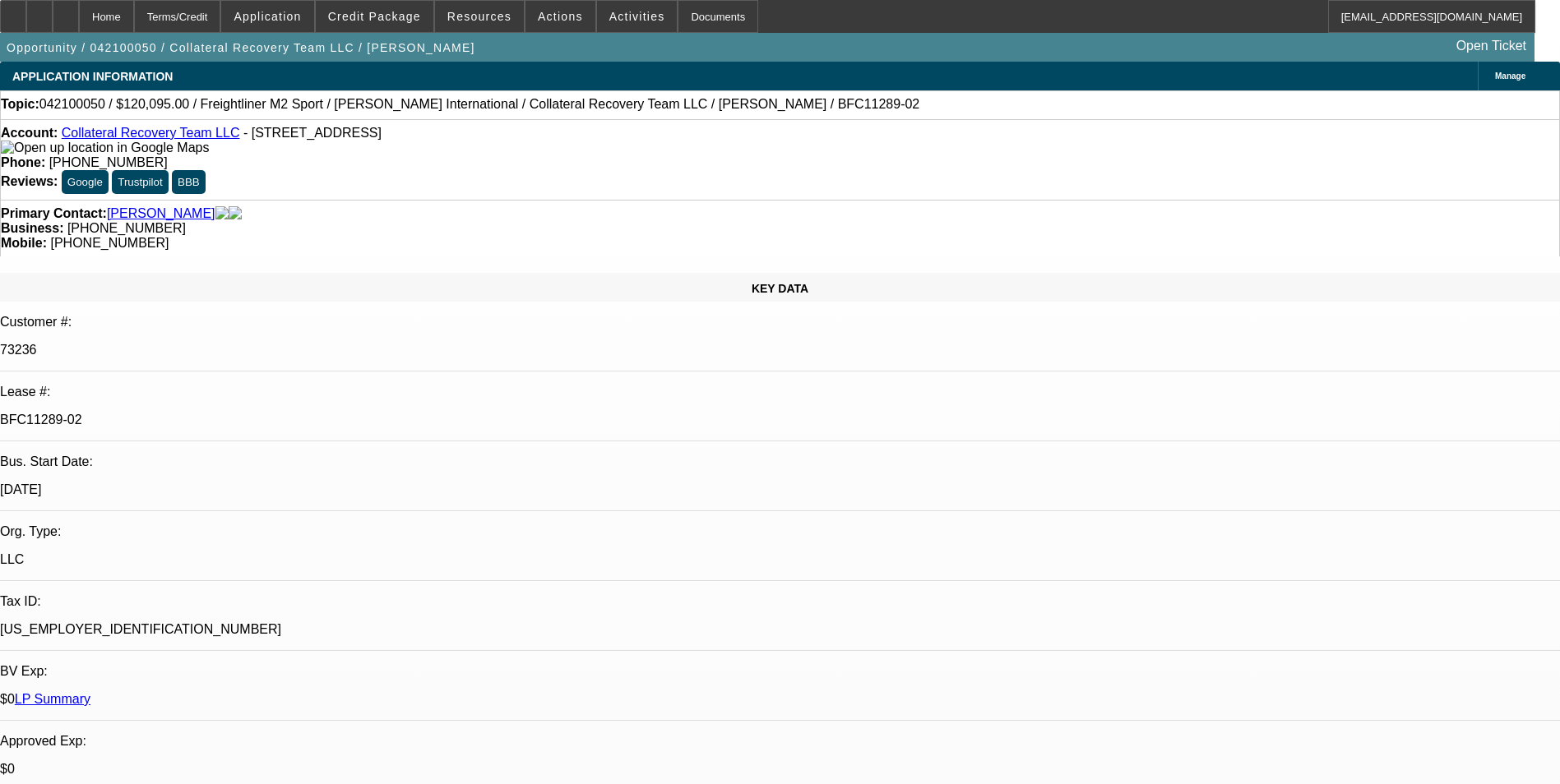
select select "0"
select select "1"
select select "2"
select select "6"
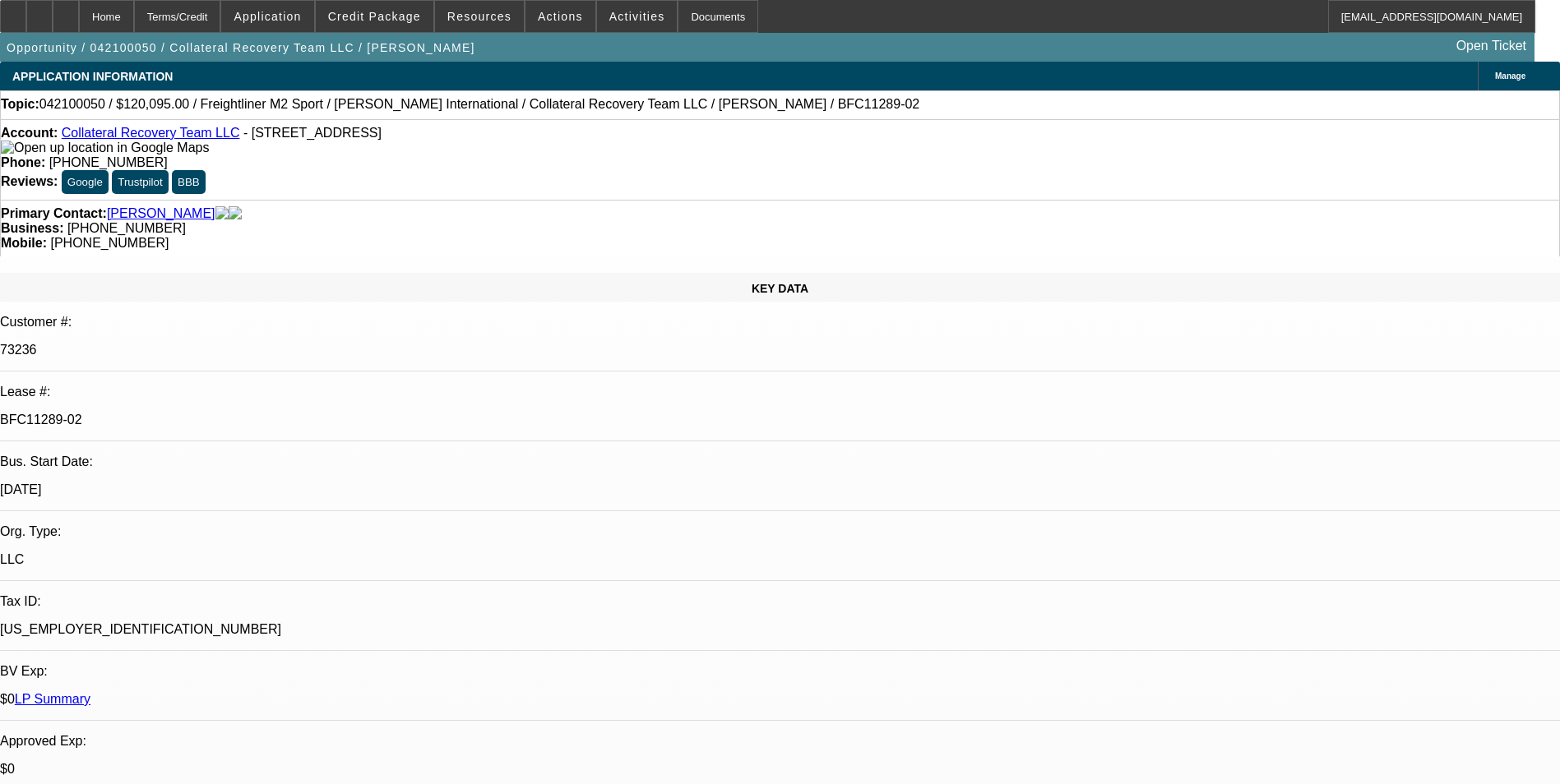
select select "1"
select select "2"
select select "6"
select select "1"
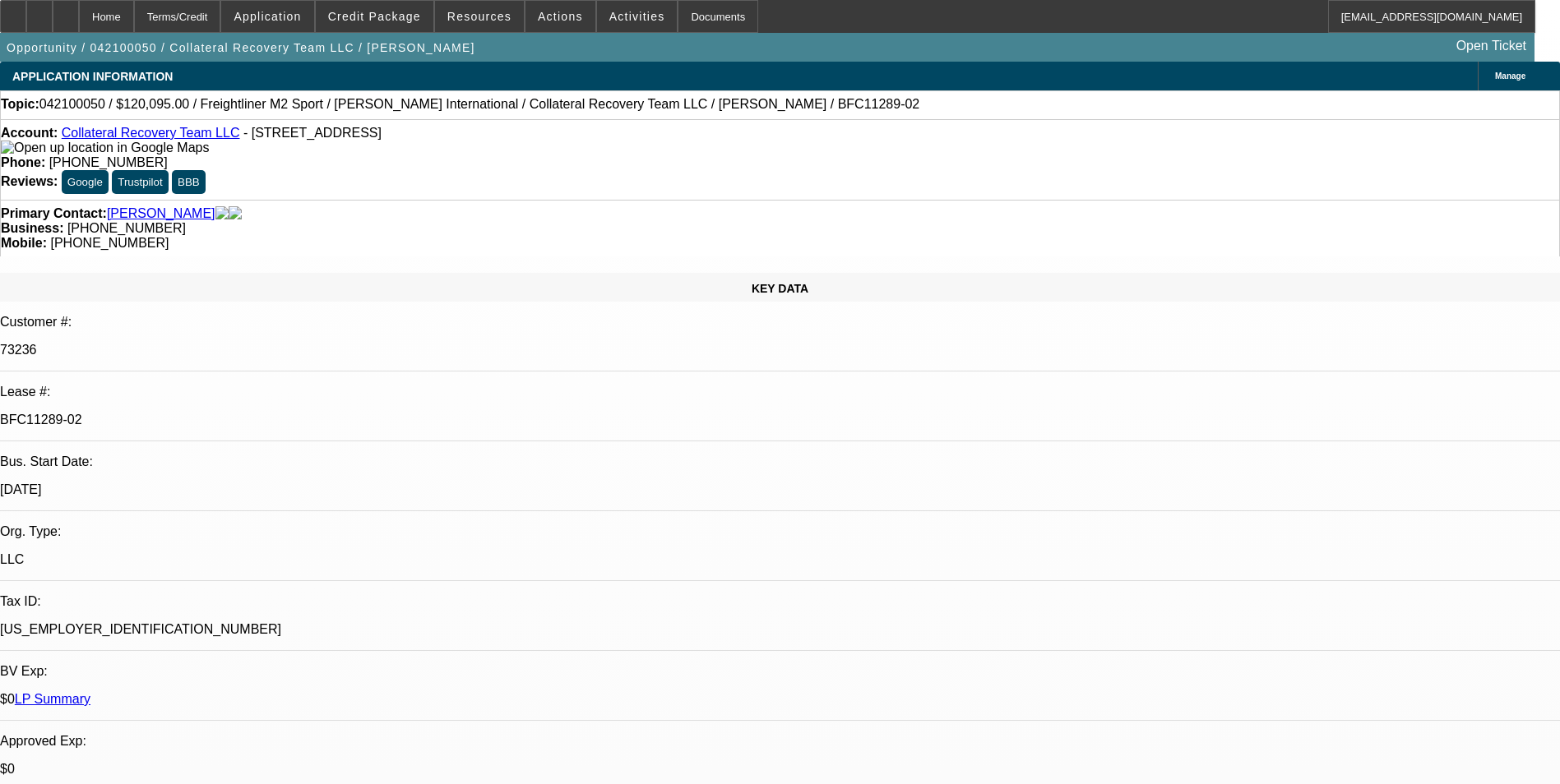
select select "6"
select select "1"
select select "6"
click at [398, 15] on span "Credit Package" at bounding box center [374, 17] width 93 height 14
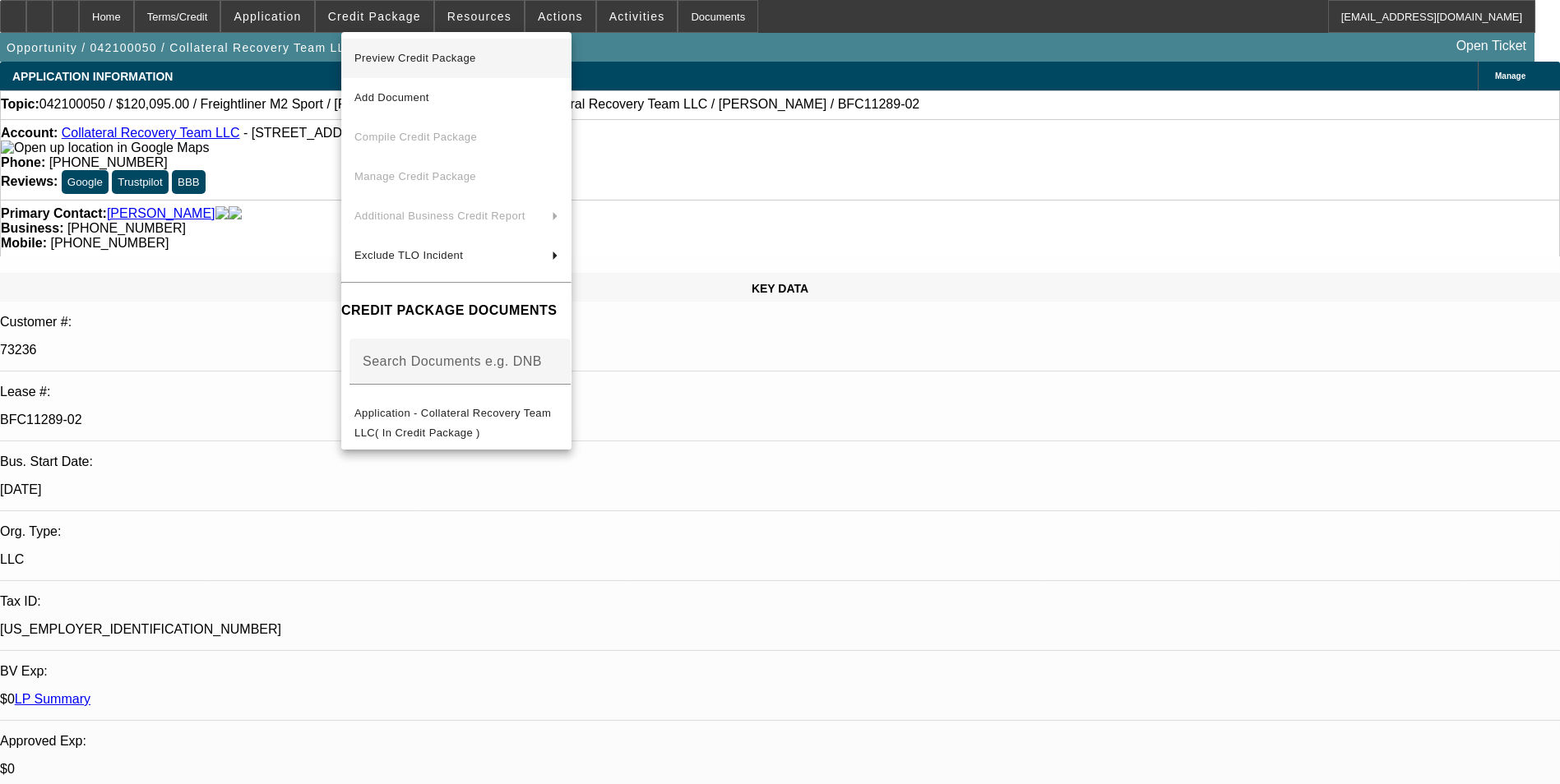
click at [413, 61] on span "Preview Credit Package" at bounding box center [415, 57] width 121 height 13
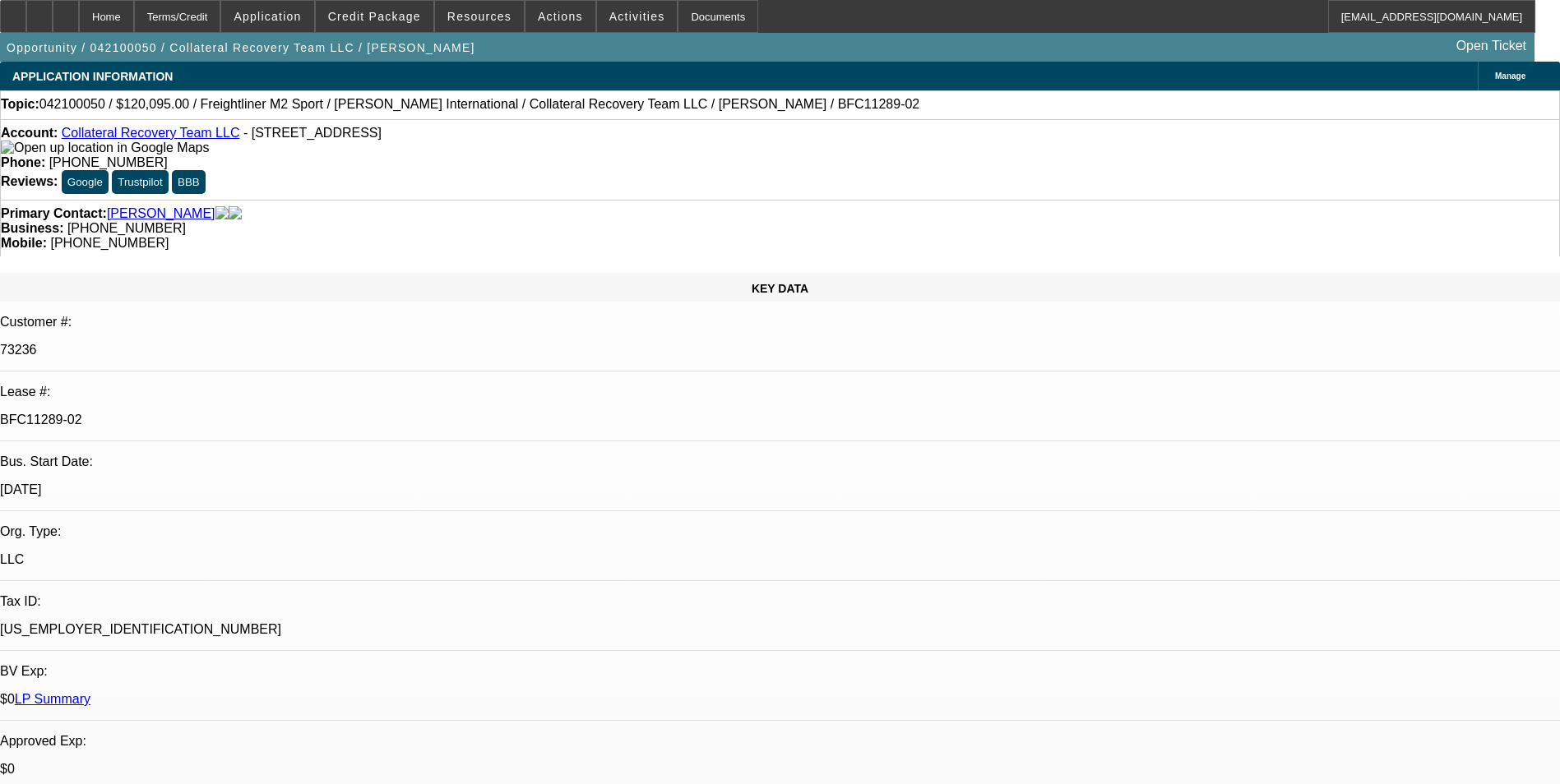
scroll to position [0, 0]
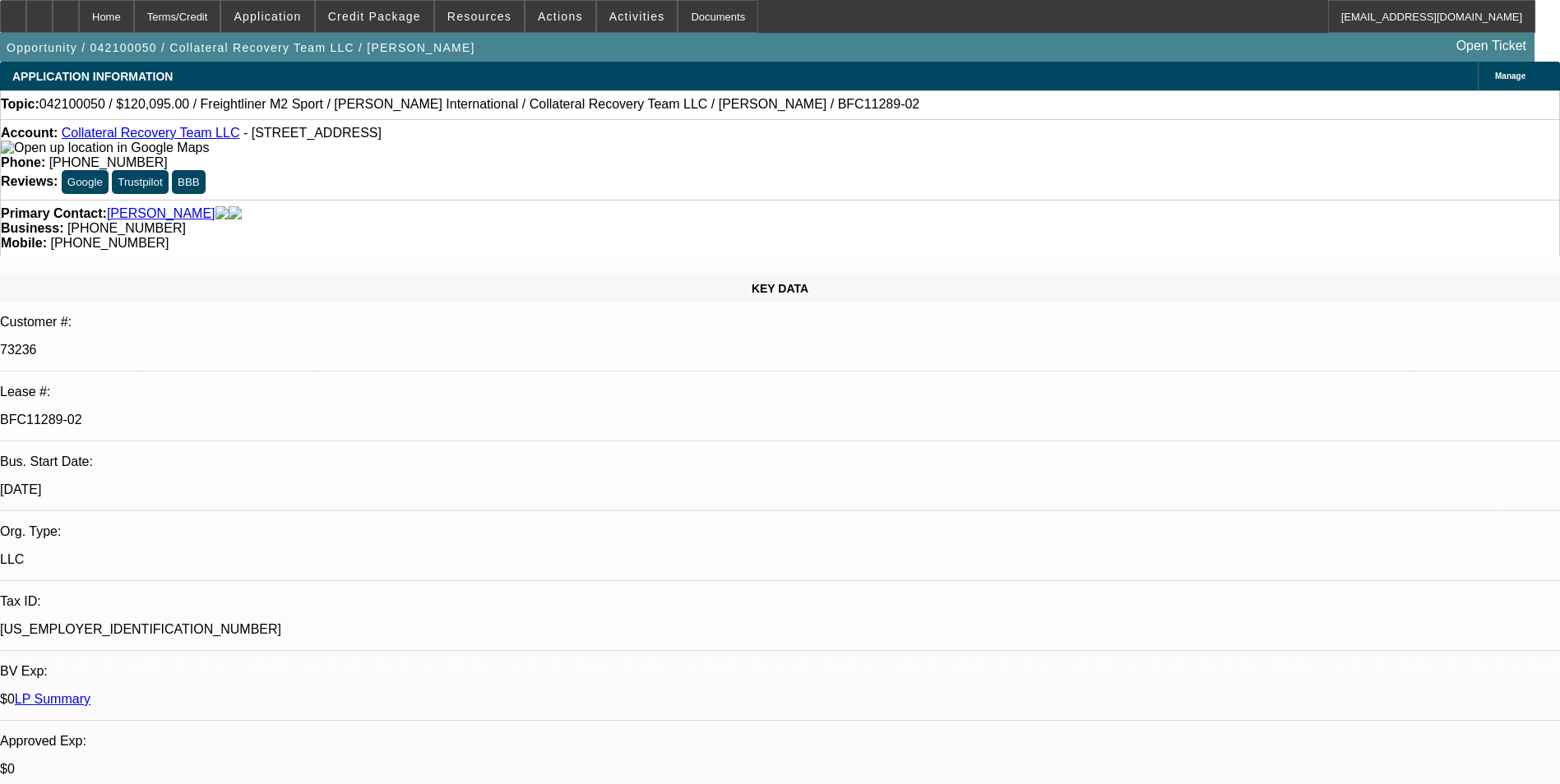
scroll to position [2055, 0]
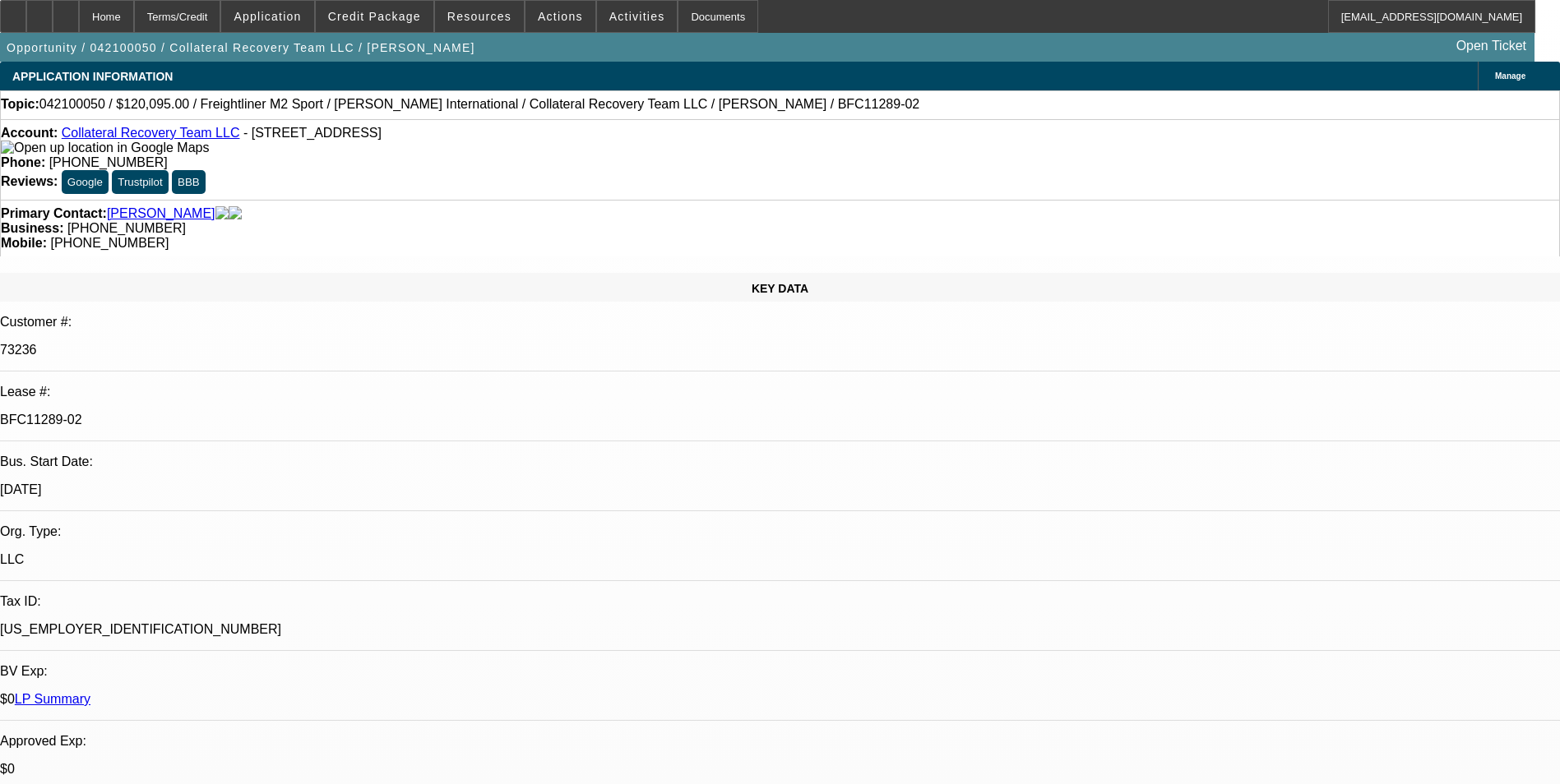
scroll to position [83, 0]
